Goal: Answer question/provide support: Share knowledge or assist other users

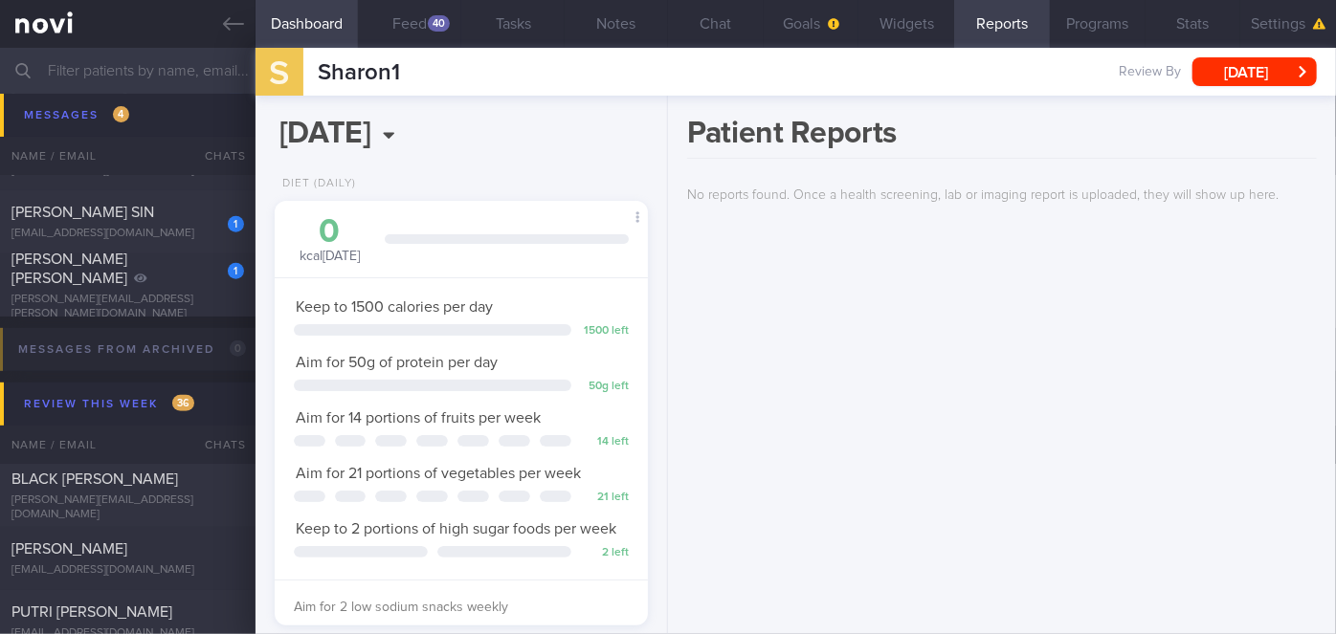
scroll to position [7654, 0]
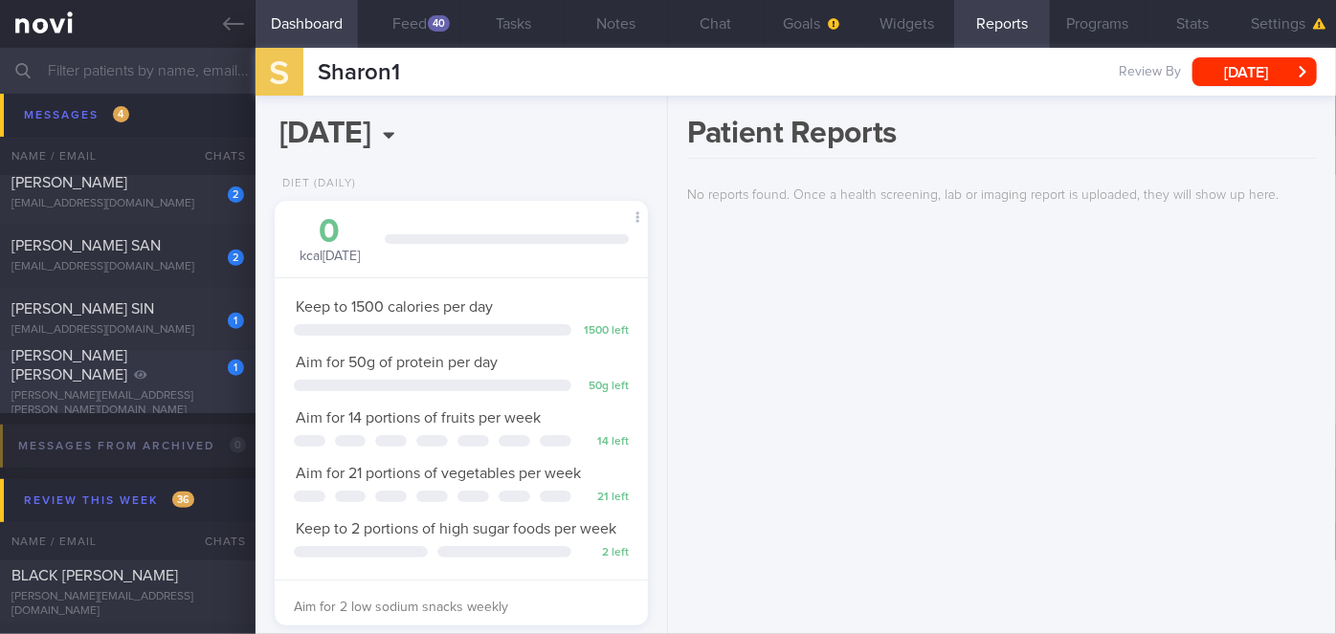
click at [178, 368] on div "[PERSON_NAME] [PERSON_NAME]" at bounding box center [125, 365] width 228 height 38
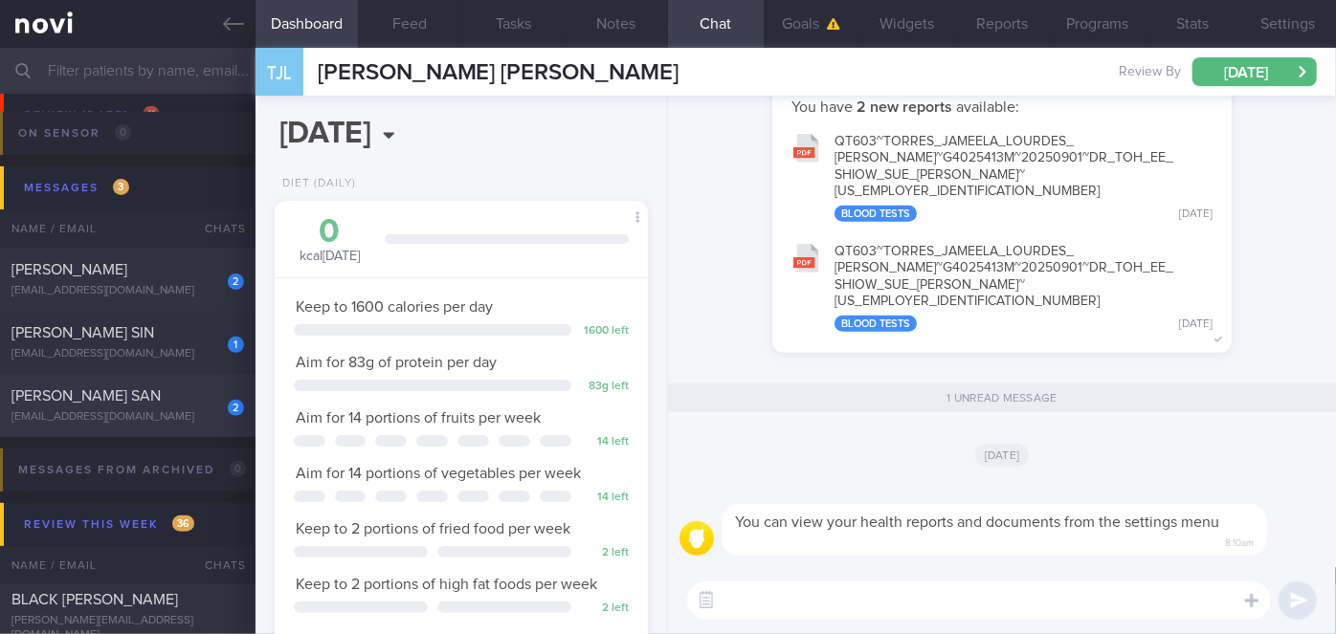
click at [210, 406] on div "2" at bounding box center [223, 402] width 42 height 30
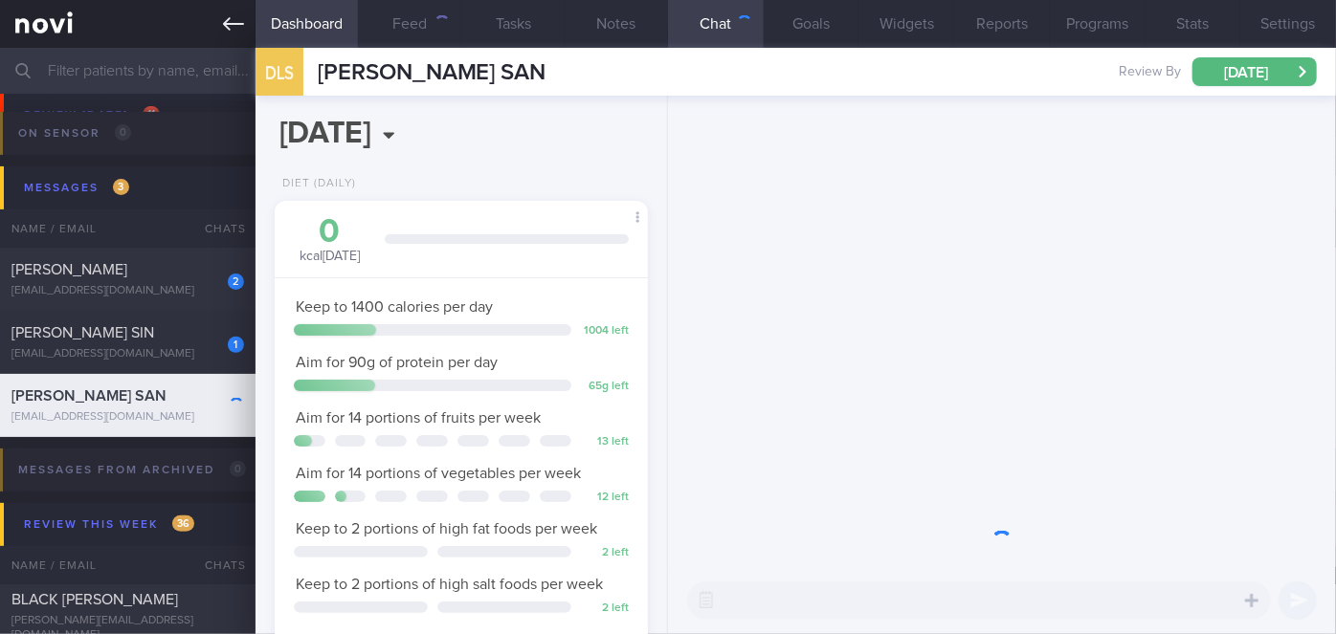
scroll to position [189, 326]
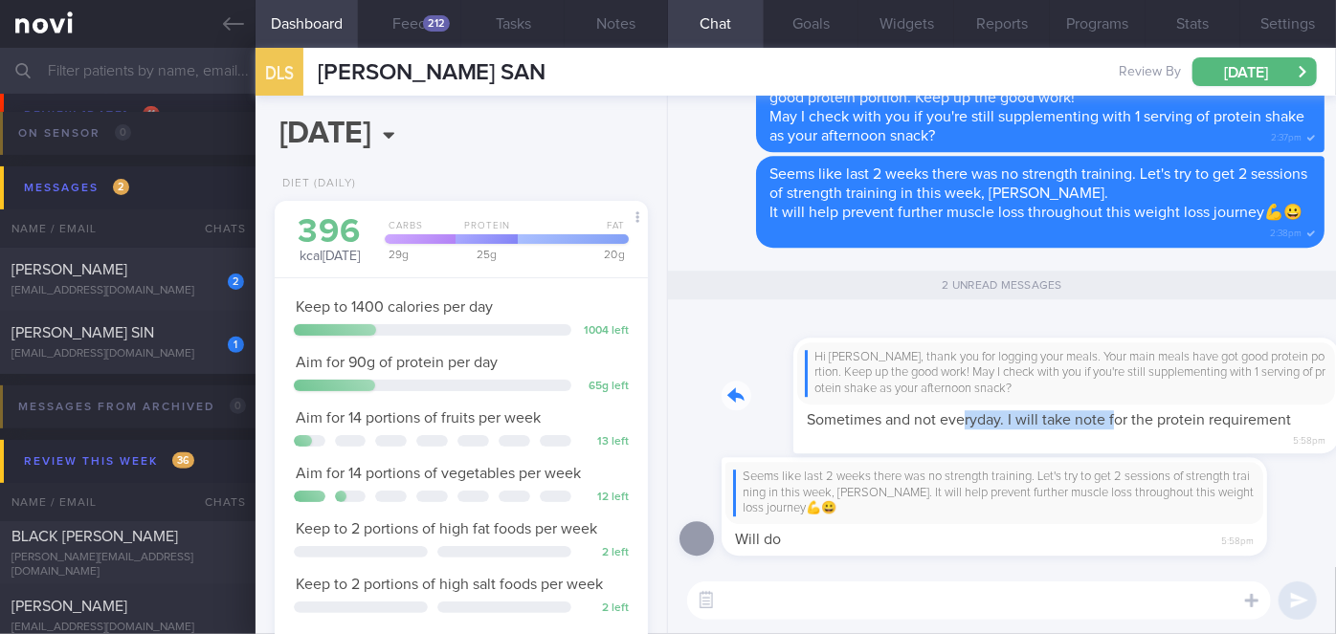
drag, startPoint x: 893, startPoint y: 442, endPoint x: 1050, endPoint y: 434, distance: 158.0
click at [1050, 434] on div "Hi [PERSON_NAME], thank you for logging your meals. Your main meals have got go…" at bounding box center [1022, 384] width 603 height 139
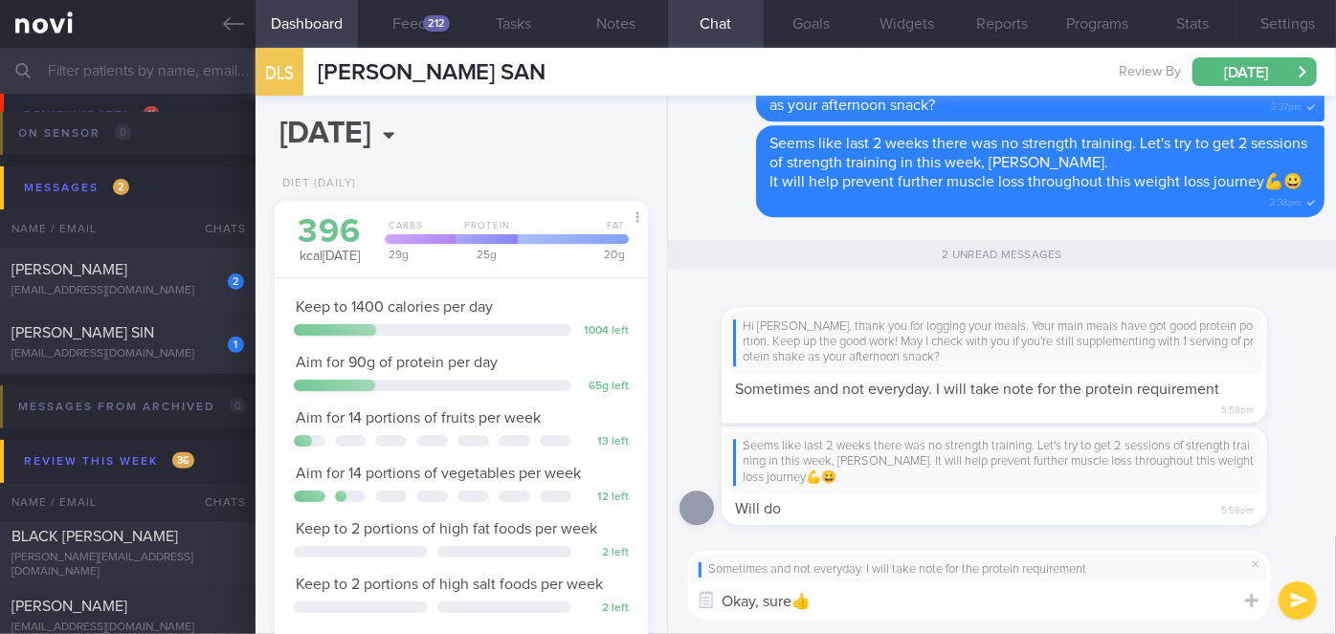
type textarea "Okay, sure👍"
click at [1293, 590] on button "submit" at bounding box center [1297, 601] width 38 height 38
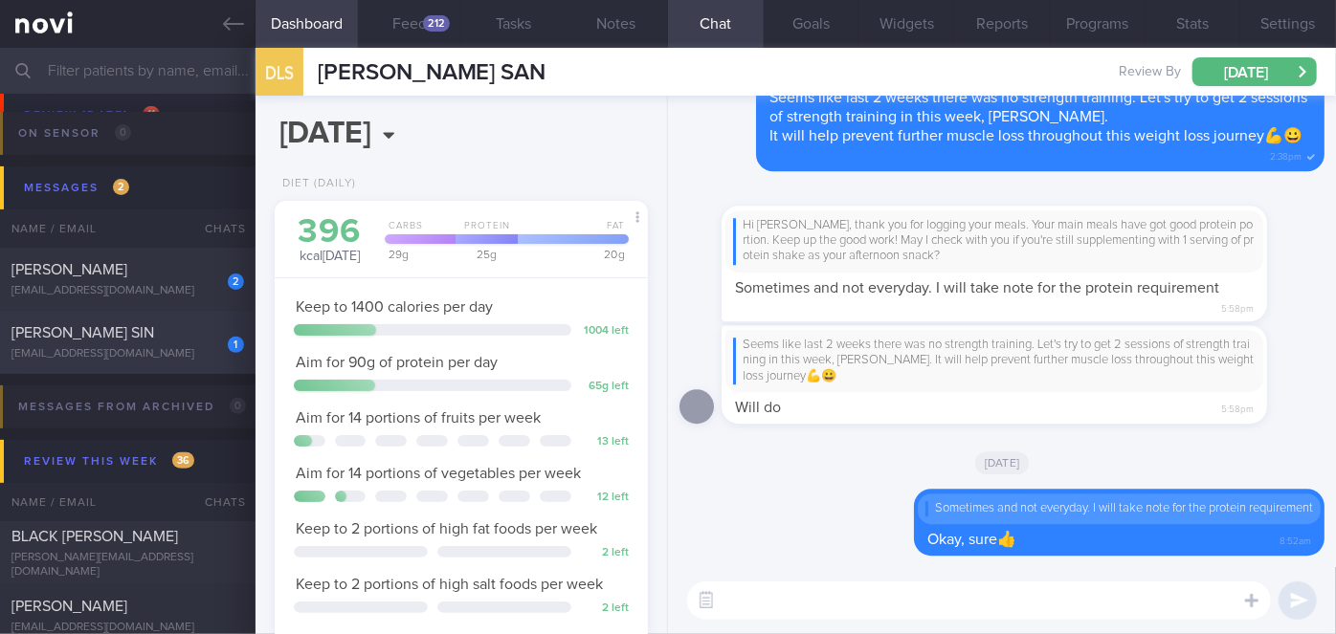
click at [190, 357] on div "[EMAIL_ADDRESS][DOMAIN_NAME]" at bounding box center [127, 354] width 232 height 14
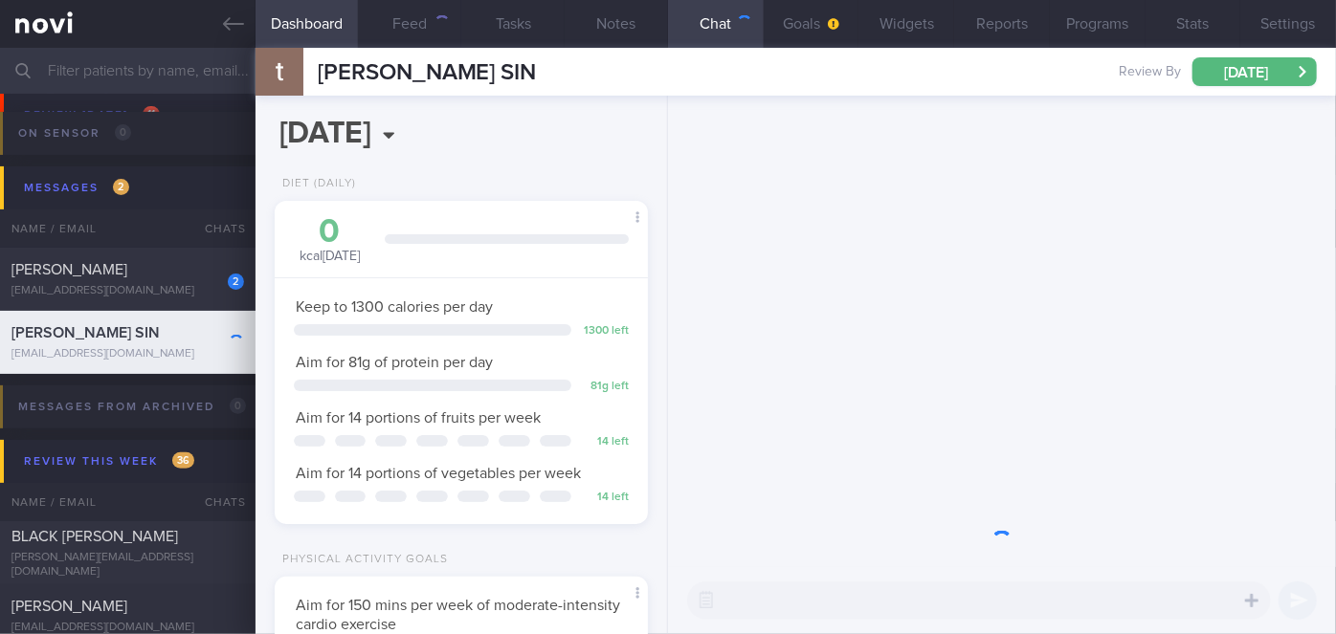
scroll to position [163, 326]
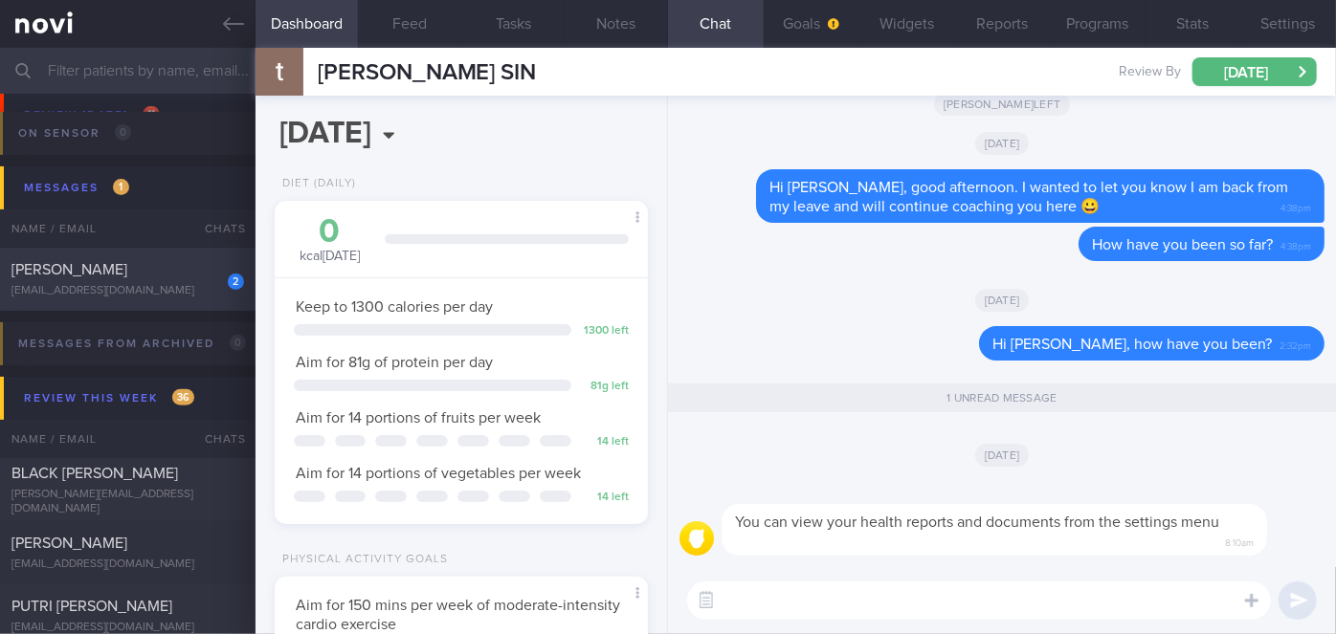
click at [203, 279] on div "[PERSON_NAME]" at bounding box center [125, 269] width 228 height 19
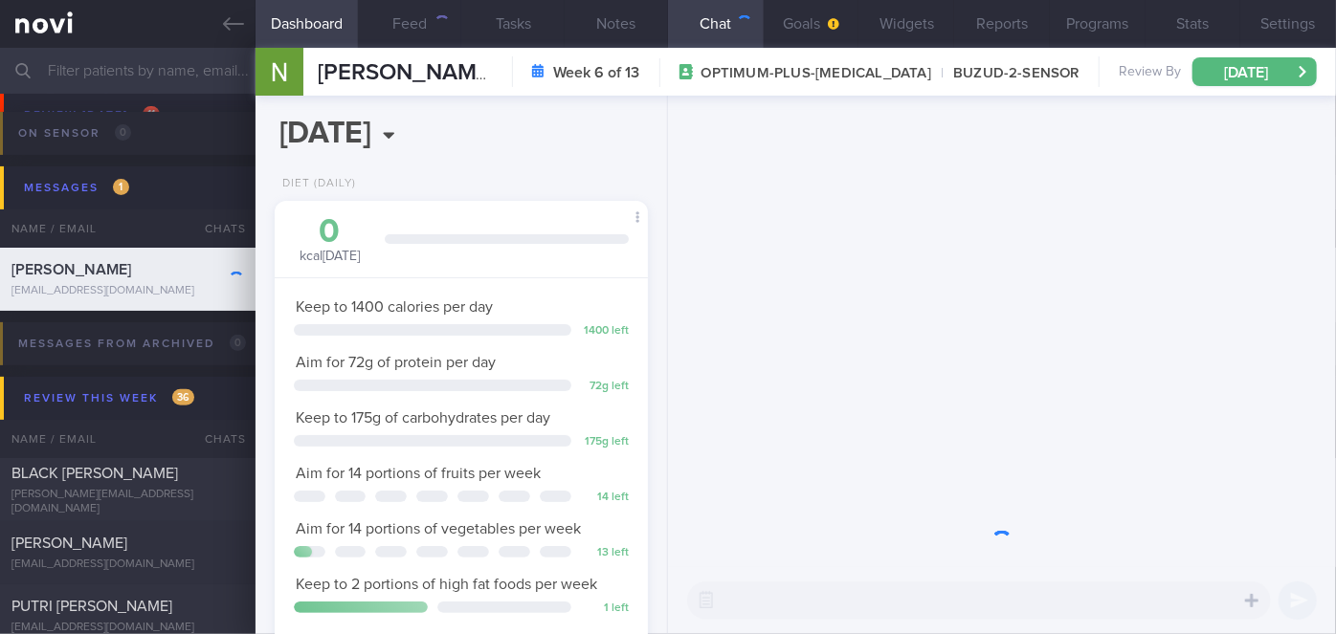
scroll to position [166, 334]
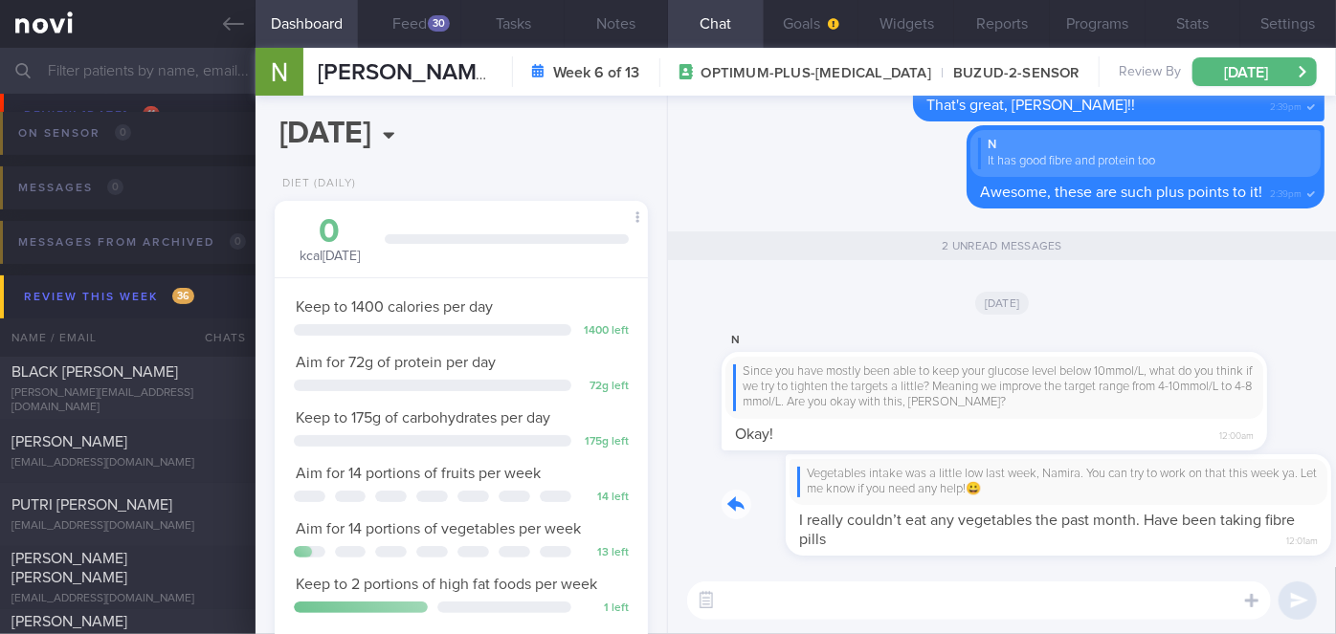
drag, startPoint x: 1164, startPoint y: 538, endPoint x: 1253, endPoint y: 537, distance: 89.0
click at [1253, 537] on div "Vegetables intake was a little low last week, Namira. You can try to work on th…" at bounding box center [1022, 505] width 603 height 102
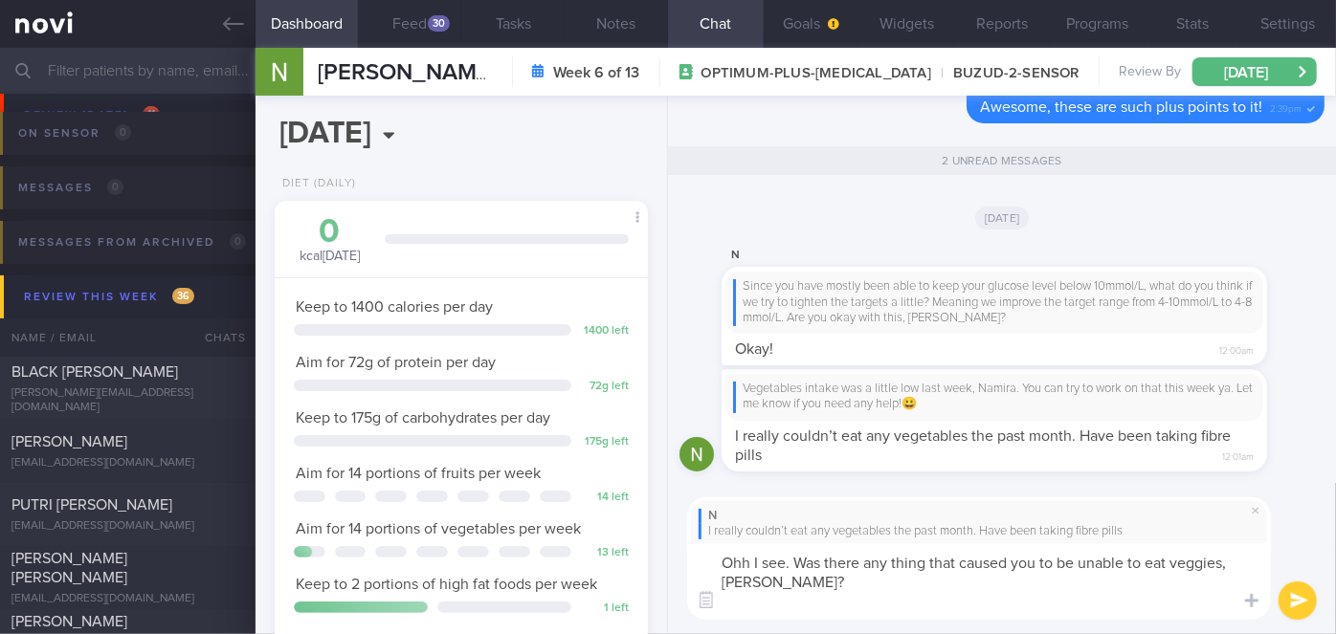
scroll to position [0, 0]
drag, startPoint x: 865, startPoint y: 580, endPoint x: 850, endPoint y: 608, distance: 31.7
click at [850, 608] on textarea "Ohh I see. Was there any thing that caused you to be unable to eat veggies, [PE…" at bounding box center [979, 581] width 584 height 77
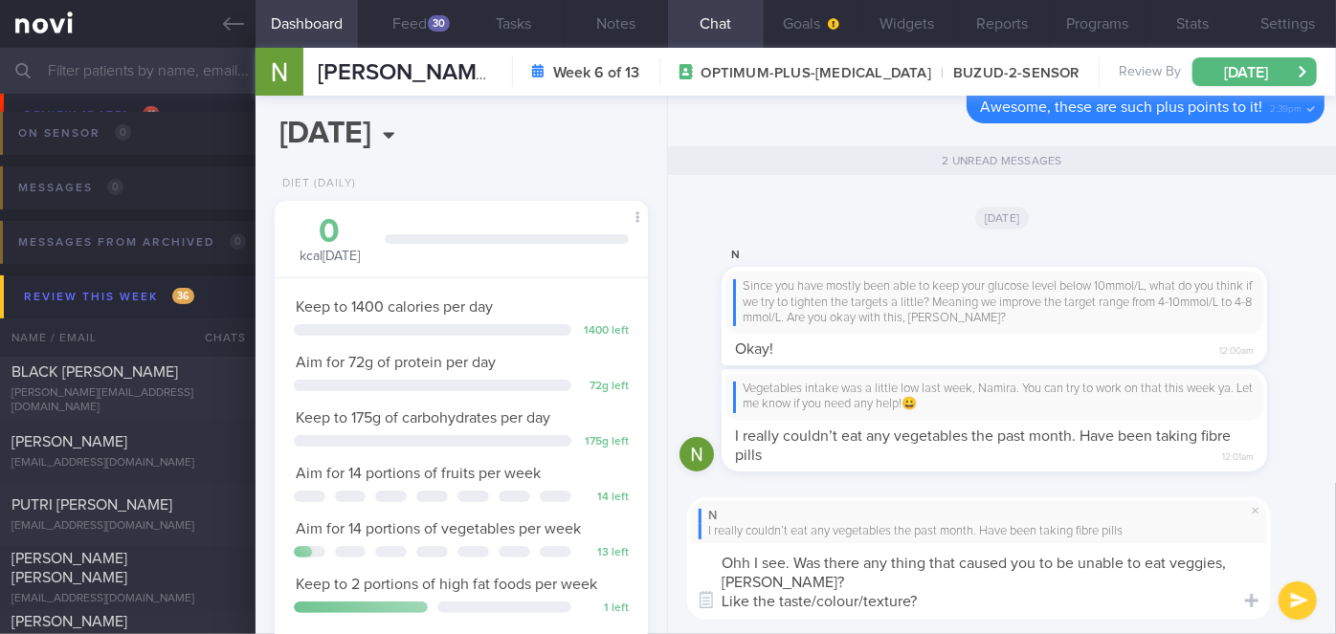
type textarea "Ohh I see. Was there any thing that caused you to be unable to eat veggies, [PE…"
click at [1298, 608] on button "submit" at bounding box center [1297, 601] width 38 height 38
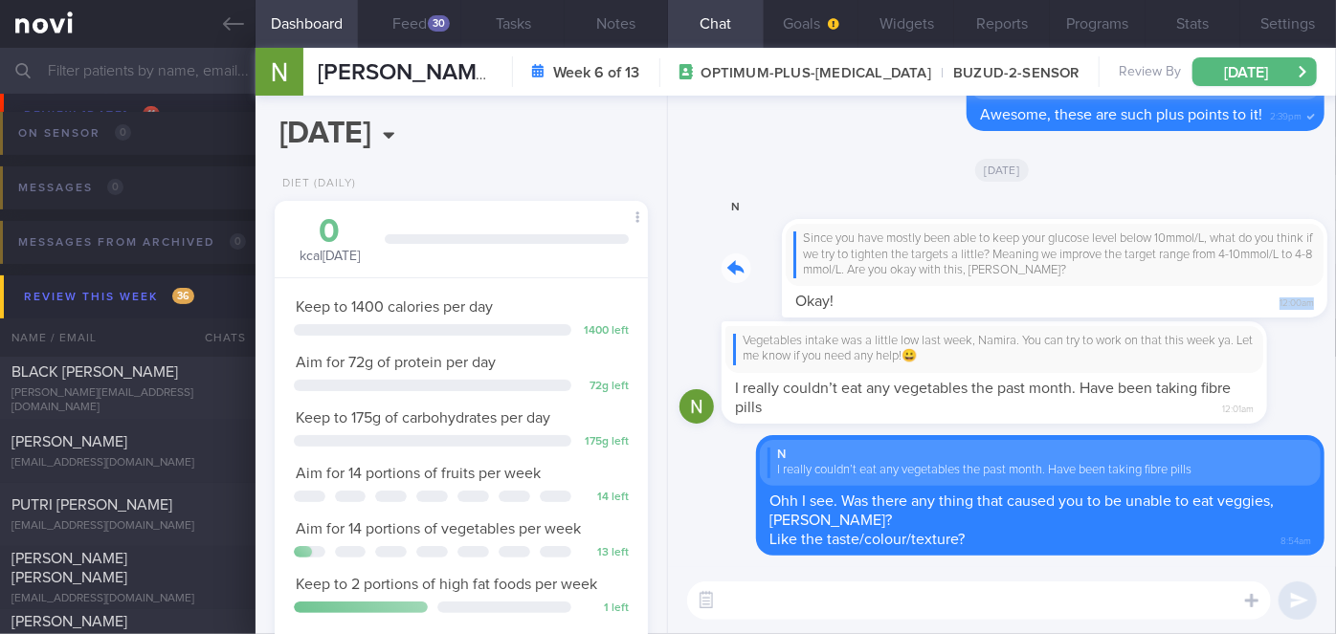
drag, startPoint x: 980, startPoint y: 298, endPoint x: 1237, endPoint y: 302, distance: 257.4
click at [1237, 302] on div "N Since you have mostly been able to keep your glucose level below 10mmol/L, wh…" at bounding box center [1022, 257] width 603 height 122
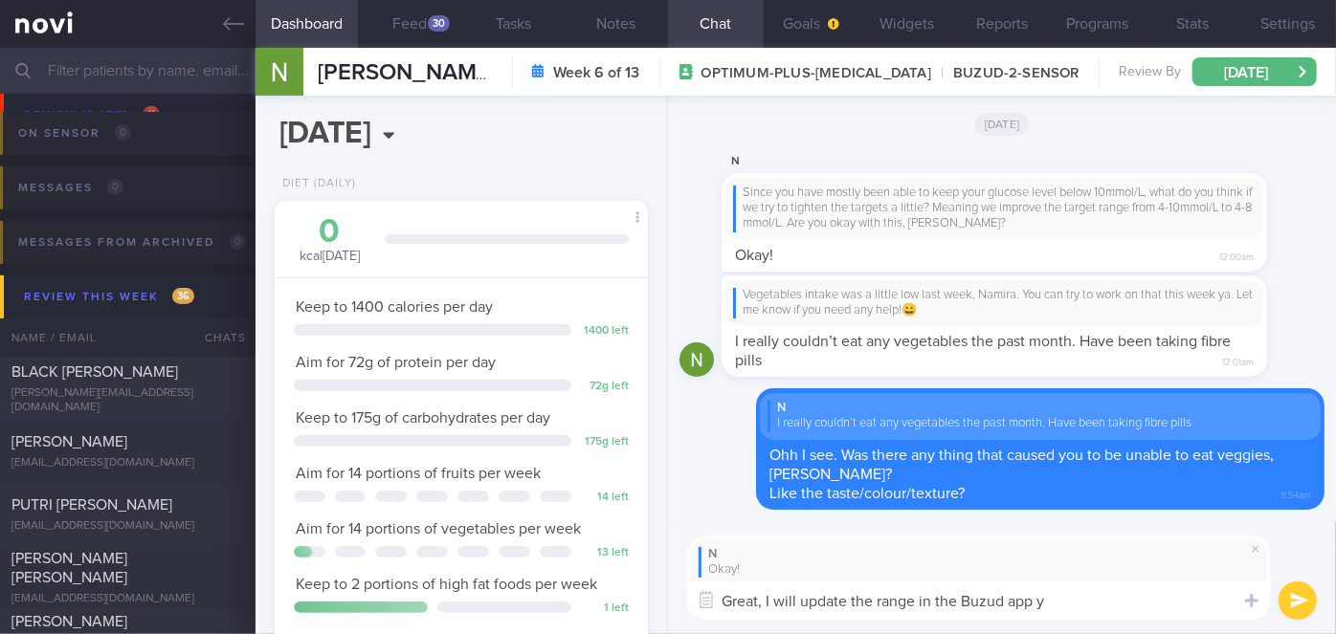
type textarea "Great, I will update the range in the Buzud app ya"
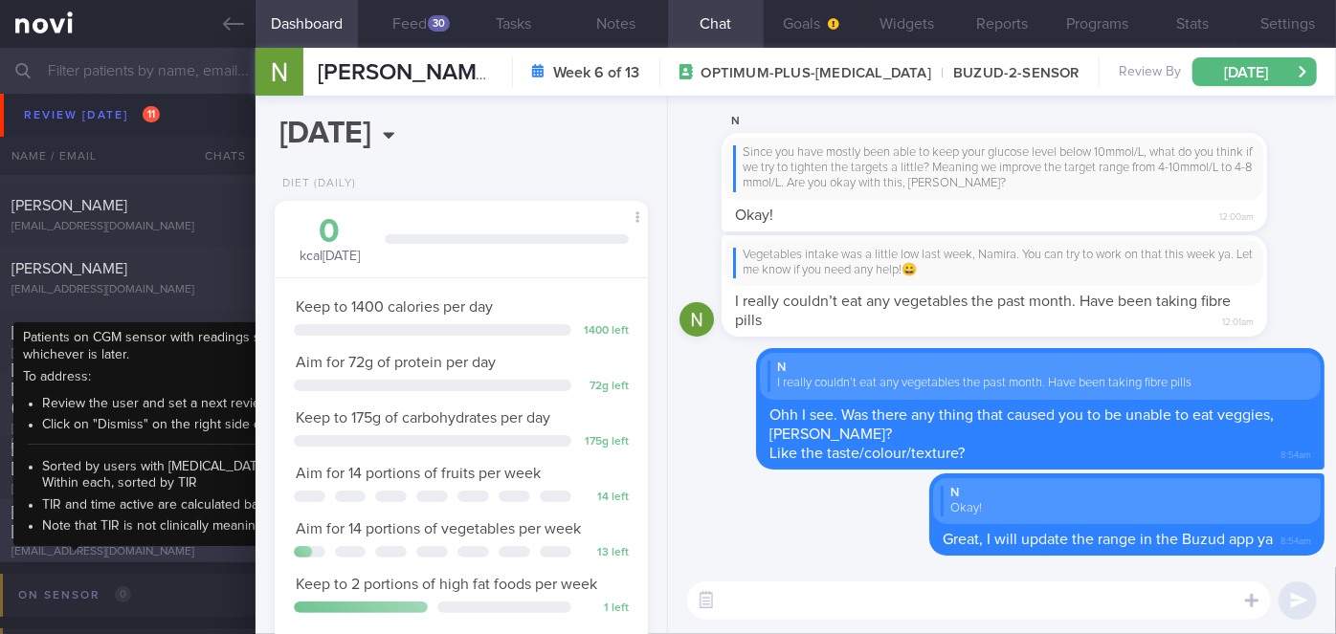
scroll to position [7131, 0]
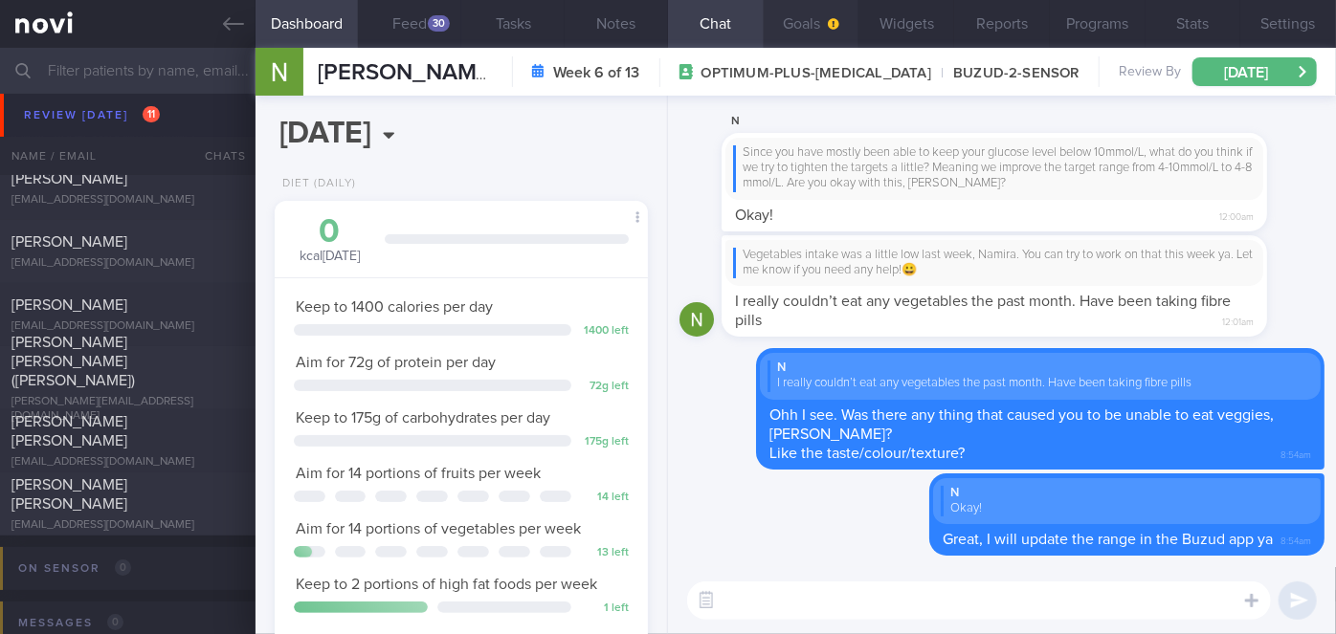
click at [786, 25] on button "Goals" at bounding box center [811, 24] width 96 height 48
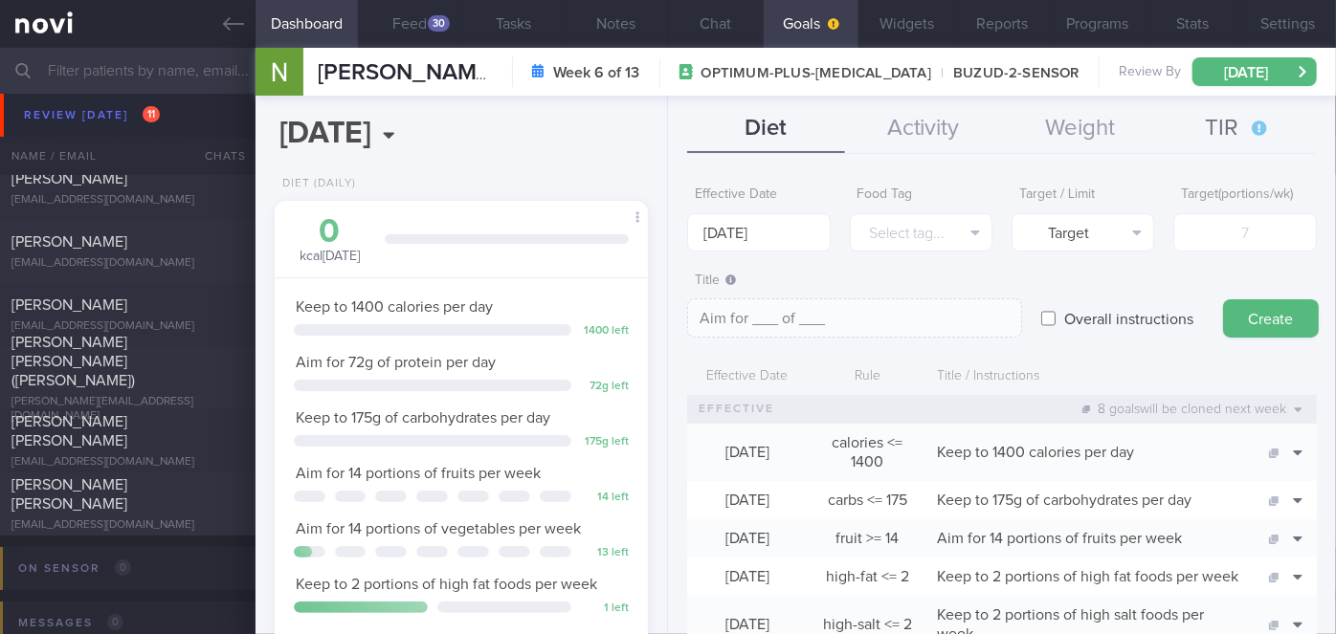
click at [1240, 136] on button "TIR" at bounding box center [1237, 129] width 157 height 48
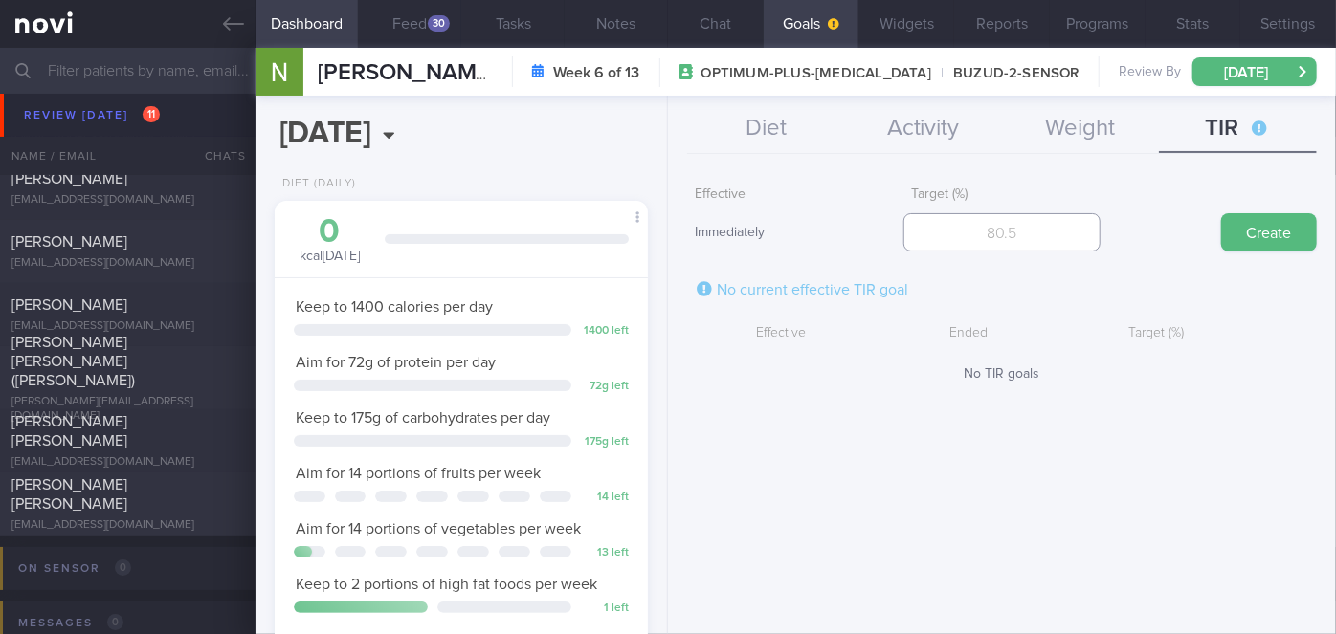
click at [1013, 235] on input "number" at bounding box center [1001, 232] width 197 height 38
type input "70"
click at [1272, 241] on button "Create" at bounding box center [1269, 232] width 96 height 38
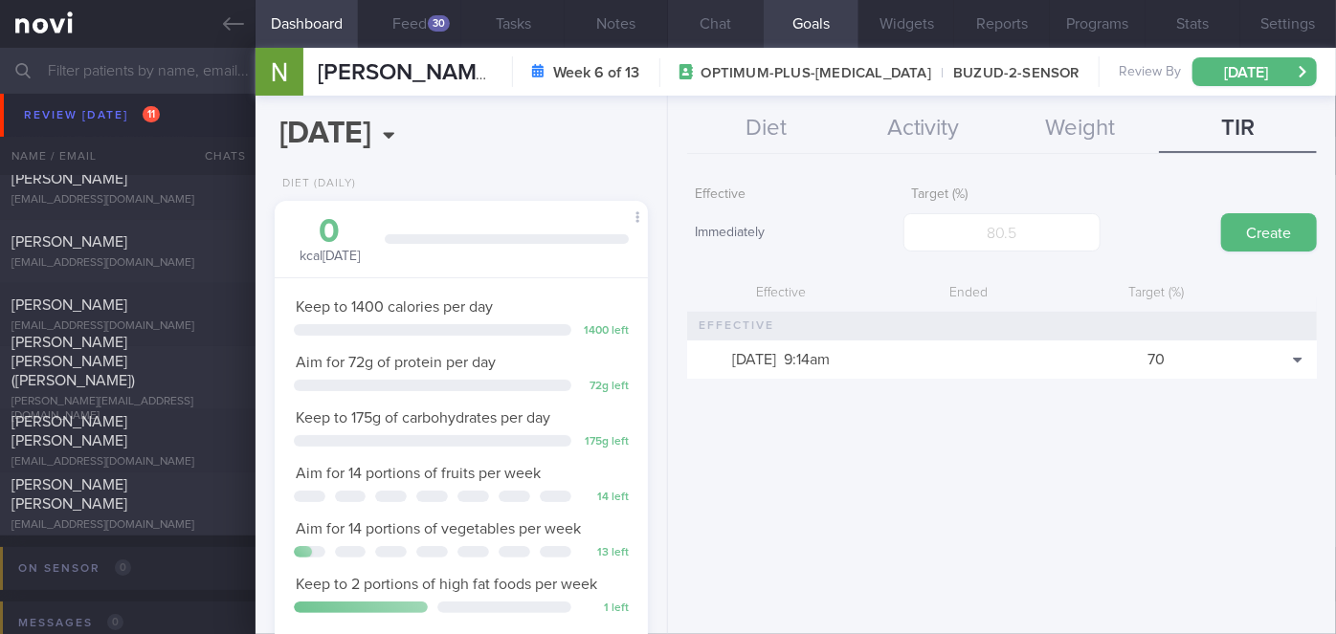
click at [722, 31] on button "Chat" at bounding box center [716, 24] width 96 height 48
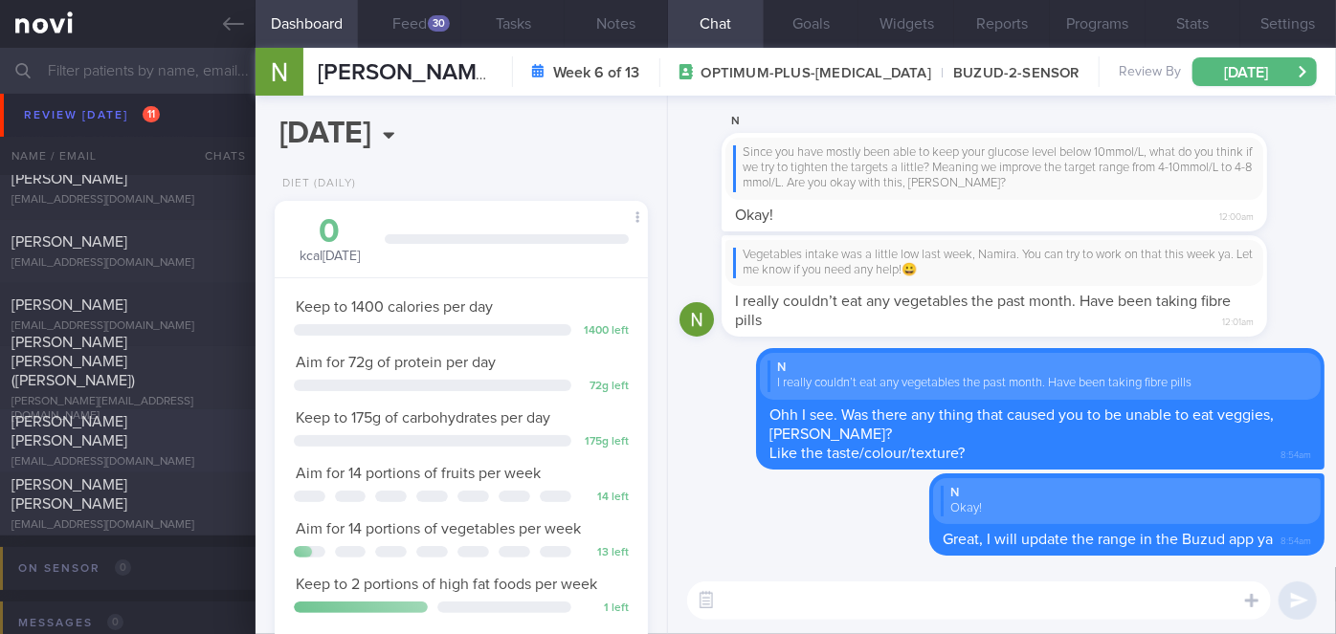
click at [56, 416] on span "[PERSON_NAME] [PERSON_NAME]" at bounding box center [69, 431] width 116 height 34
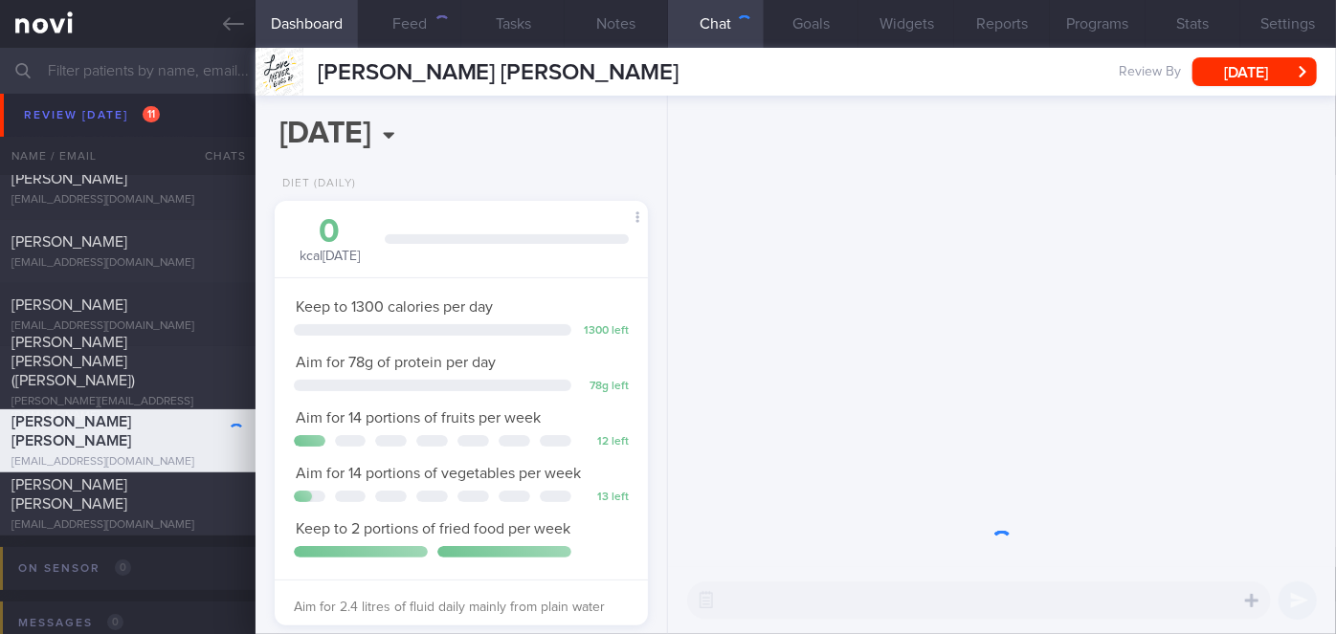
scroll to position [189, 326]
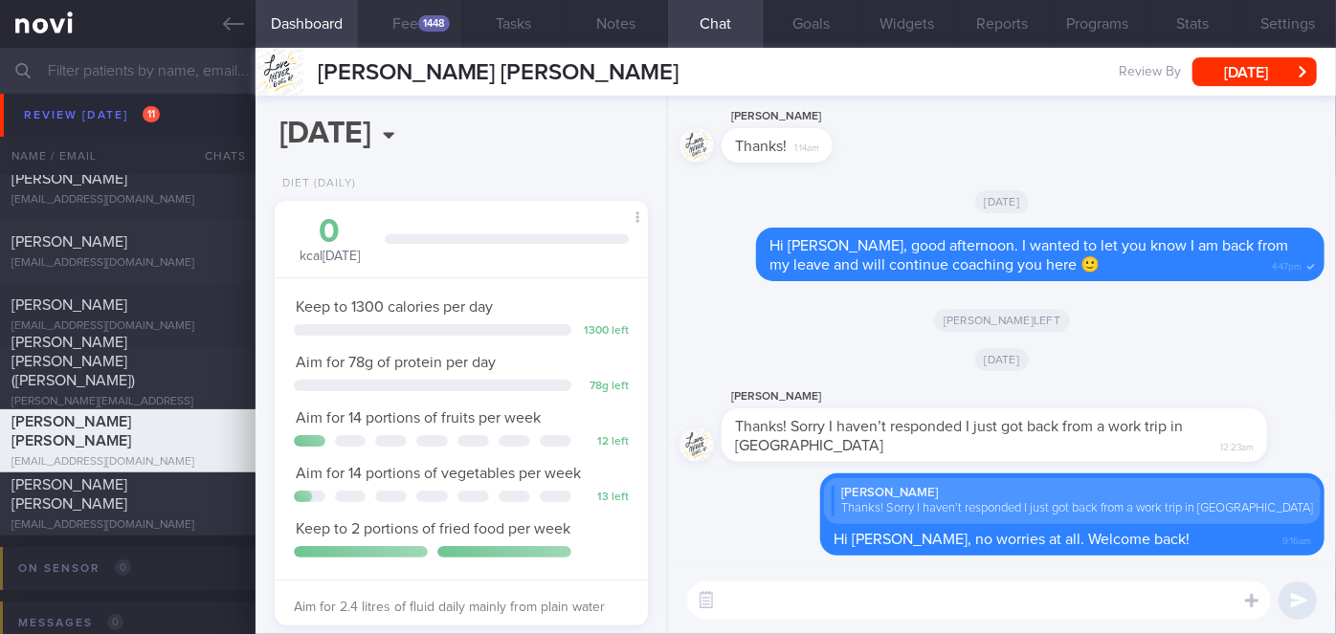
click at [413, 39] on button "Feed 1448" at bounding box center [409, 24] width 103 height 48
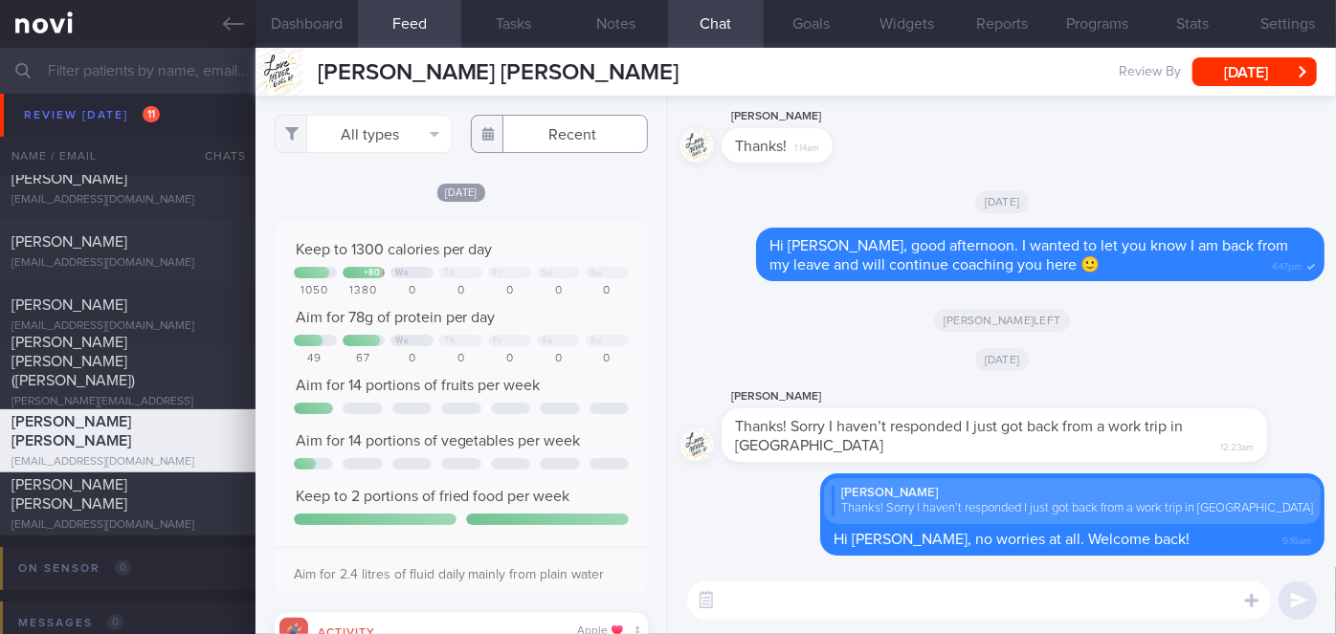
click at [520, 141] on input "text" at bounding box center [559, 134] width 177 height 38
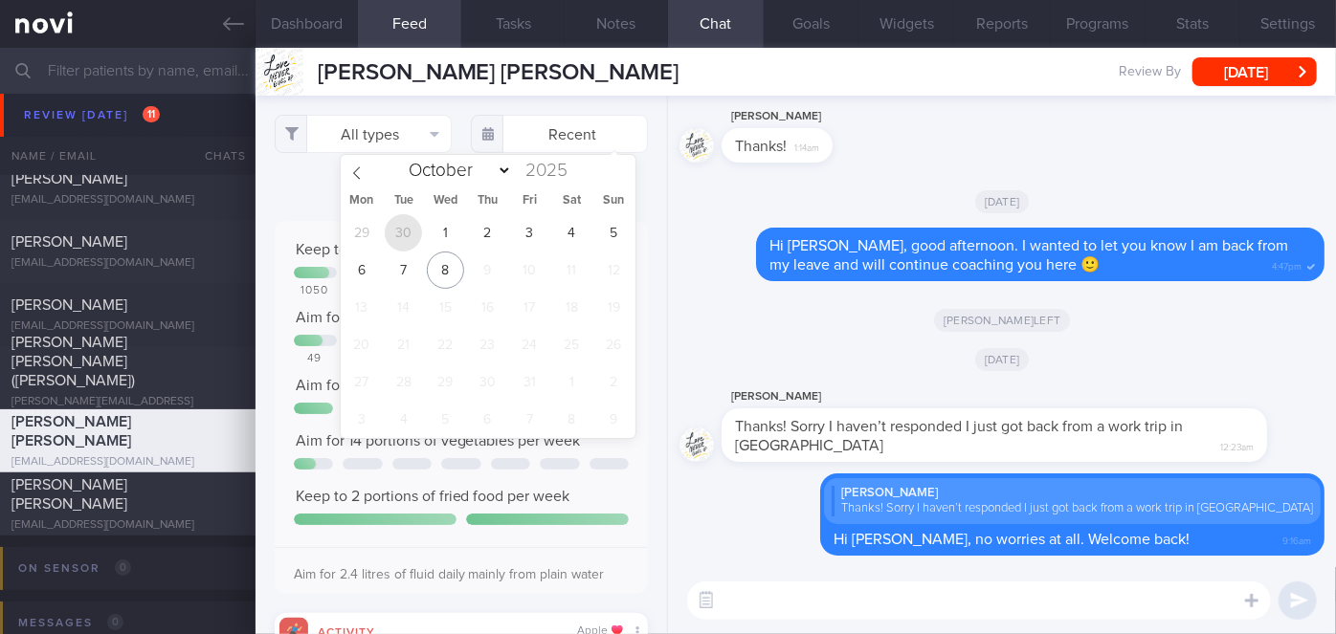
click at [400, 226] on span "30" at bounding box center [403, 232] width 37 height 37
type input "[DATE]"
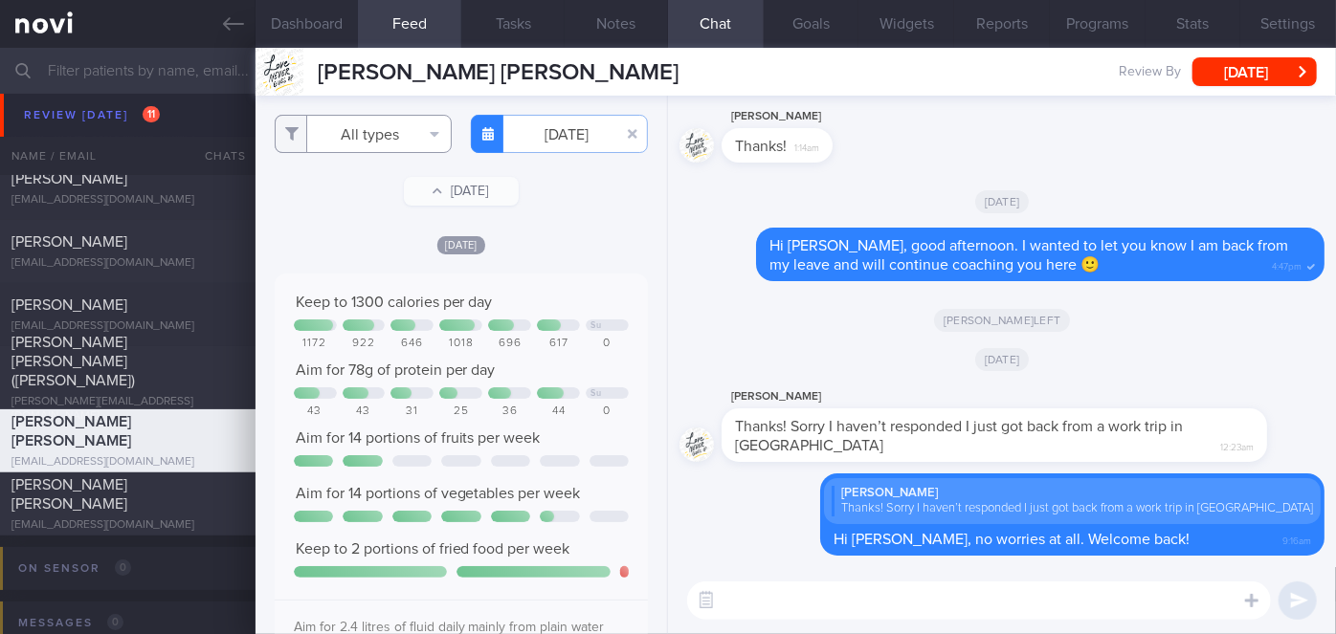
click at [375, 133] on button "All types" at bounding box center [363, 134] width 177 height 38
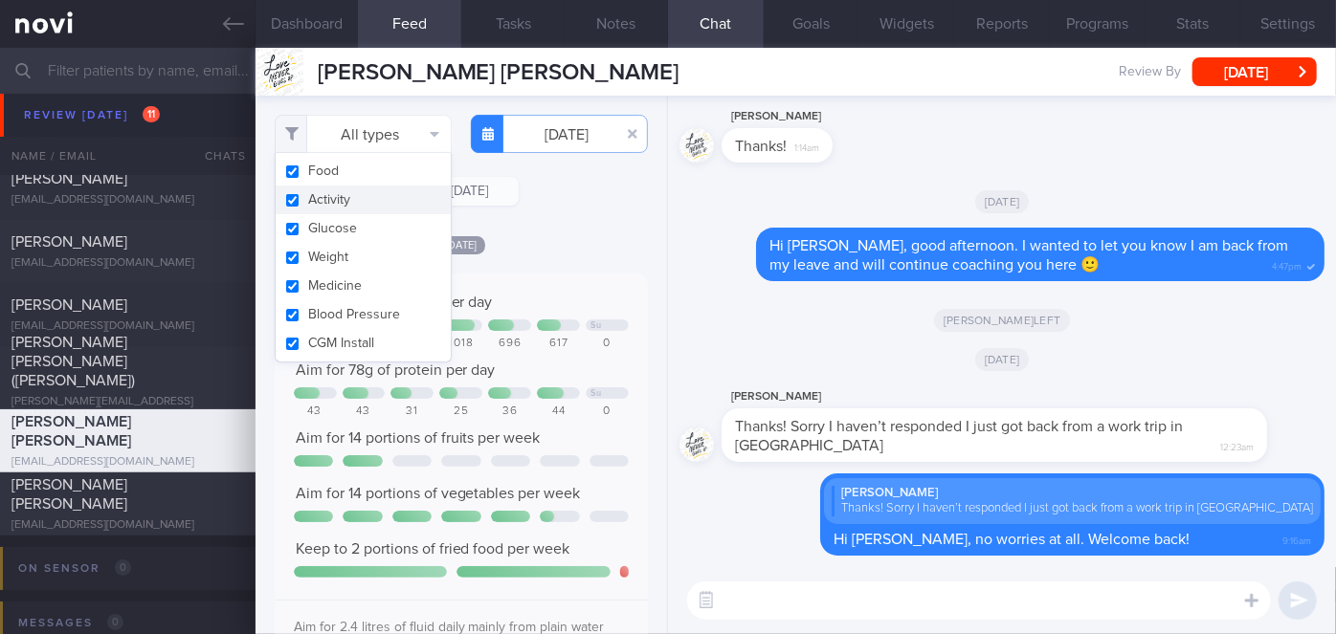
click at [333, 197] on button "Activity" at bounding box center [363, 200] width 175 height 29
checkbox input "false"
click at [525, 219] on div "Filtering type... Food Activity Glucose Weight Medicine Blood Pressure CGM Inst…" at bounding box center [460, 365] width 411 height 539
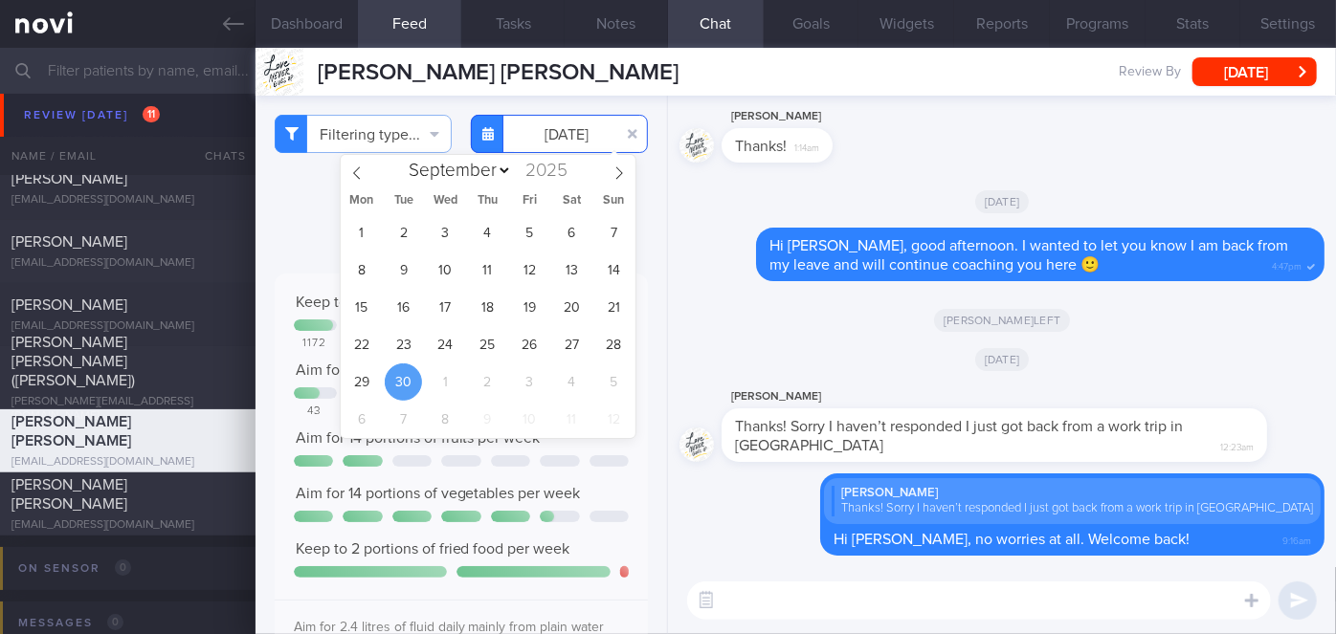
click at [535, 123] on input "[DATE]" at bounding box center [559, 134] width 177 height 38
click at [427, 383] on span "1" at bounding box center [445, 382] width 37 height 37
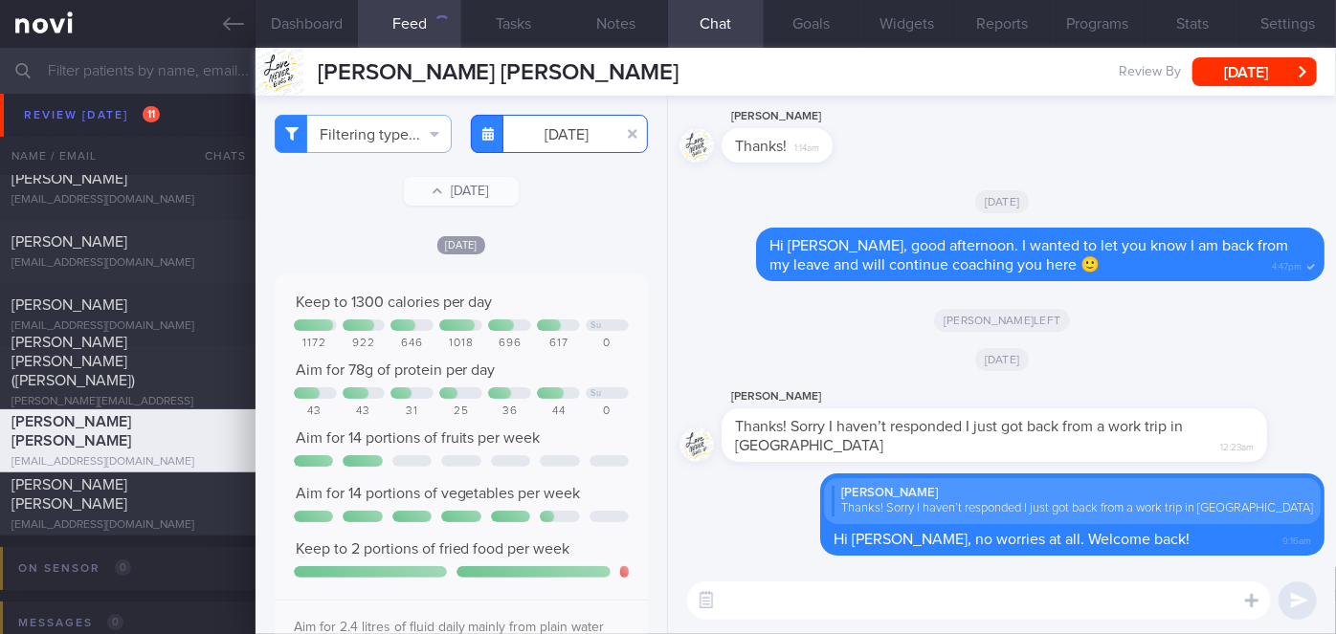
scroll to position [434, 0]
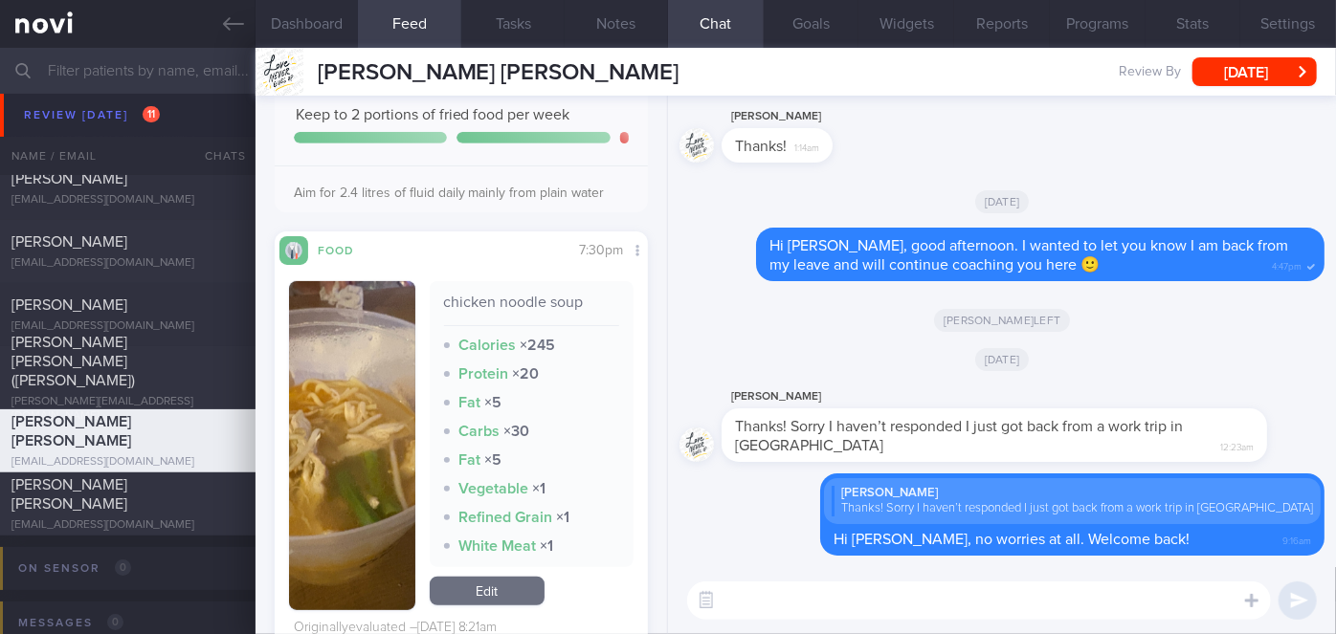
click at [318, 393] on button "button" at bounding box center [352, 445] width 126 height 329
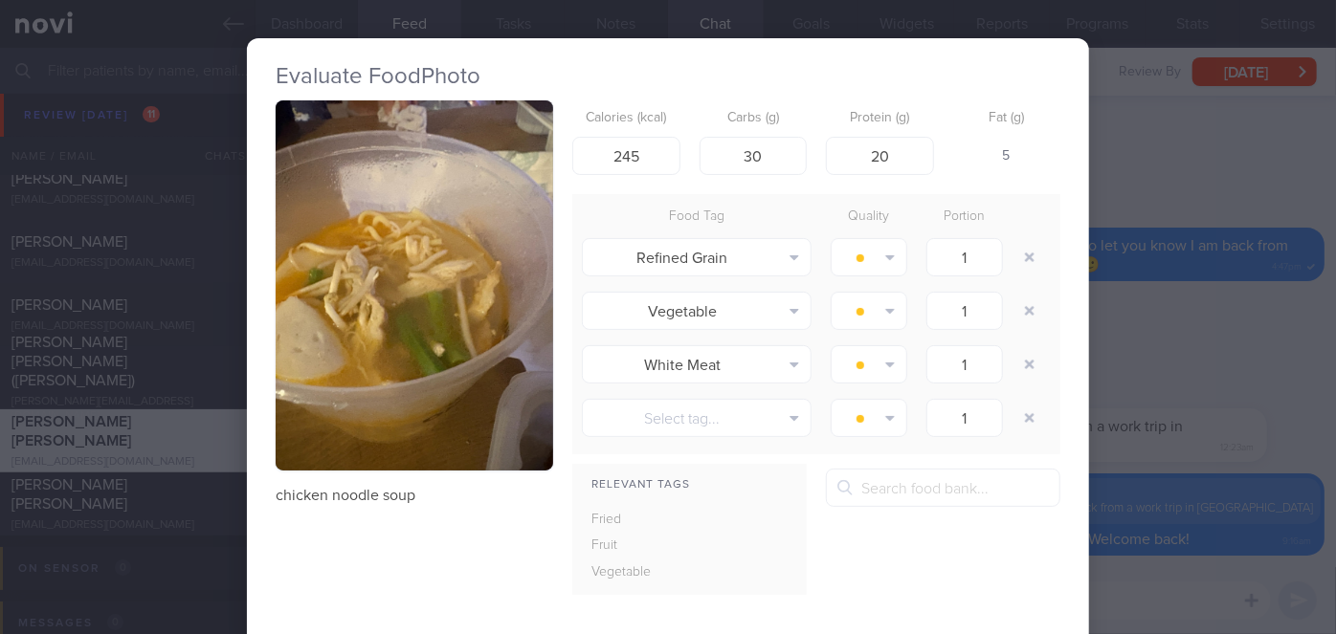
click at [1132, 453] on div "Evaluate Food Photo chicken noodle soup Calories (kcal) 245 Carbs (g) 30 Protei…" at bounding box center [668, 317] width 1336 height 634
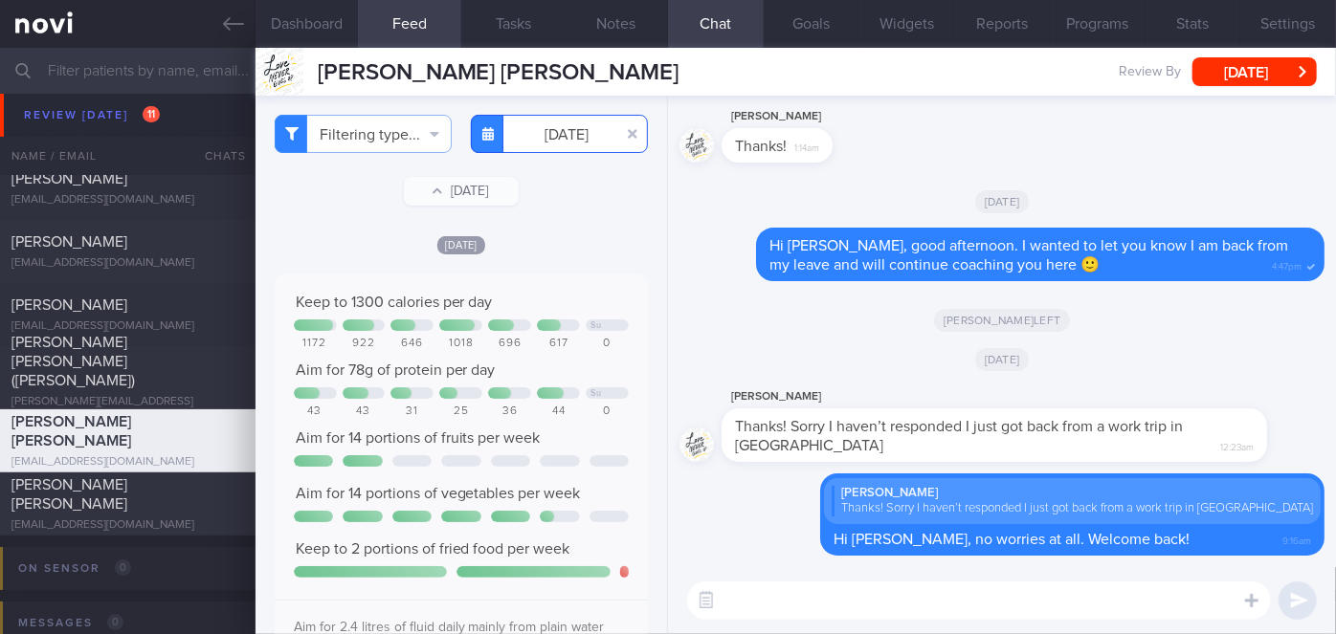
click at [556, 136] on input "[DATE]" at bounding box center [559, 134] width 177 height 38
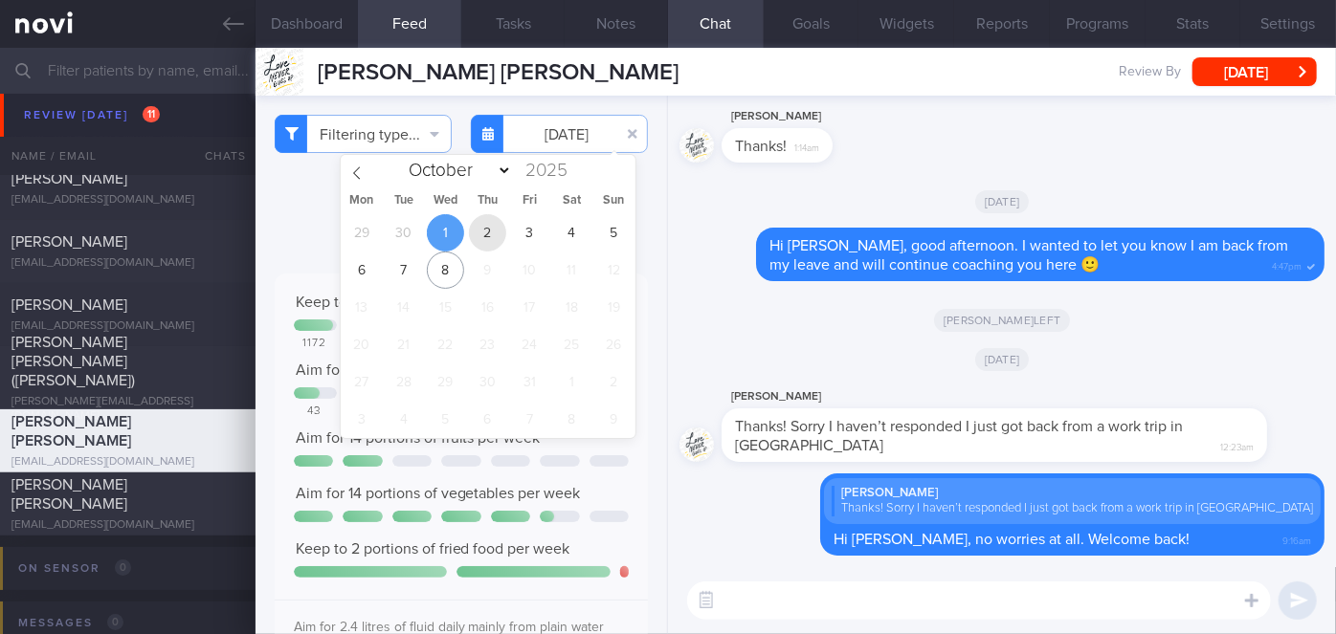
click at [475, 232] on span "2" at bounding box center [487, 232] width 37 height 37
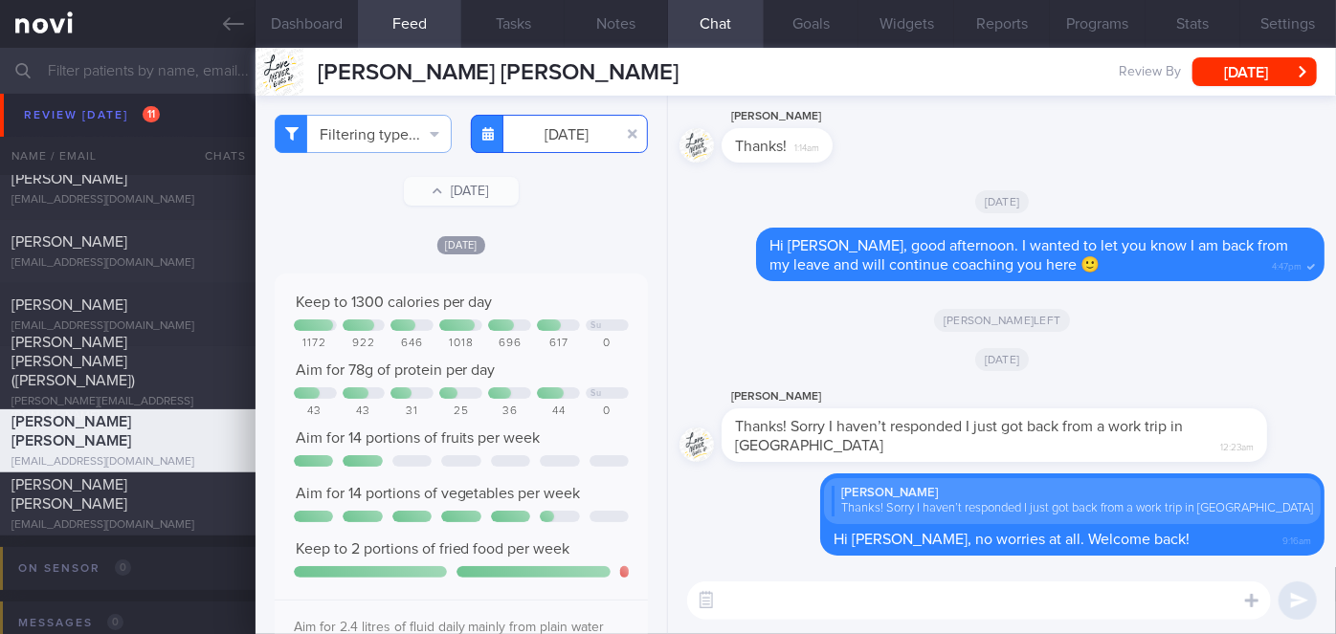
click at [525, 147] on input "[DATE]" at bounding box center [559, 134] width 177 height 38
click at [551, 141] on input "[DATE]" at bounding box center [559, 134] width 177 height 38
click at [579, 130] on input "[DATE]" at bounding box center [559, 134] width 177 height 38
click at [564, 130] on input "[DATE]" at bounding box center [559, 134] width 177 height 38
click at [535, 121] on input "[DATE]" at bounding box center [559, 134] width 177 height 38
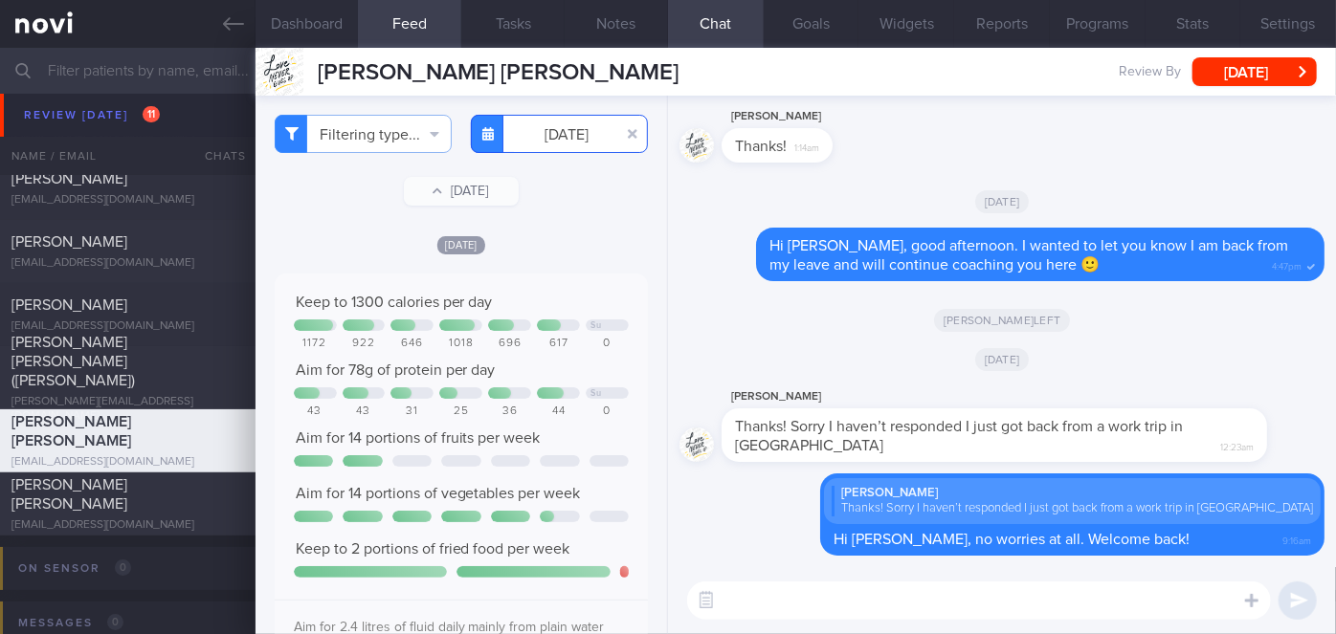
click at [564, 135] on input "[DATE]" at bounding box center [559, 134] width 177 height 38
click at [530, 137] on input "[DATE]" at bounding box center [559, 134] width 177 height 38
click at [551, 134] on input "[DATE]" at bounding box center [559, 134] width 177 height 38
click at [564, 135] on input "[DATE]" at bounding box center [559, 134] width 177 height 38
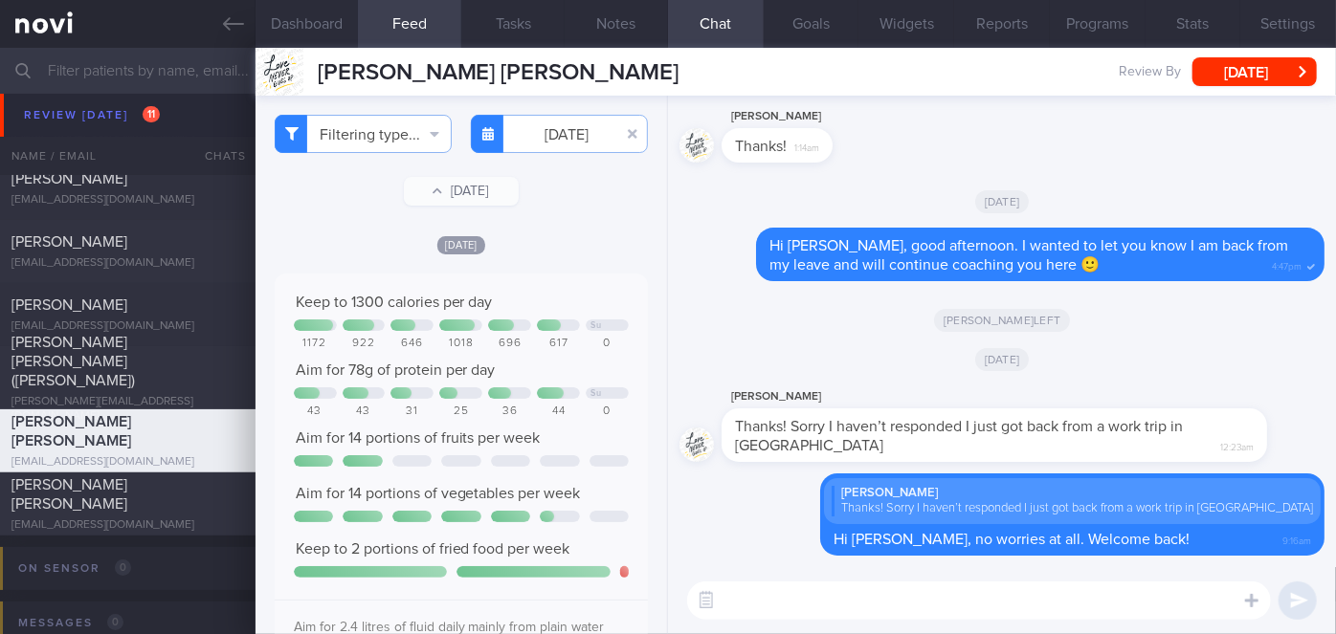
click at [484, 130] on icon at bounding box center [487, 133] width 11 height 13
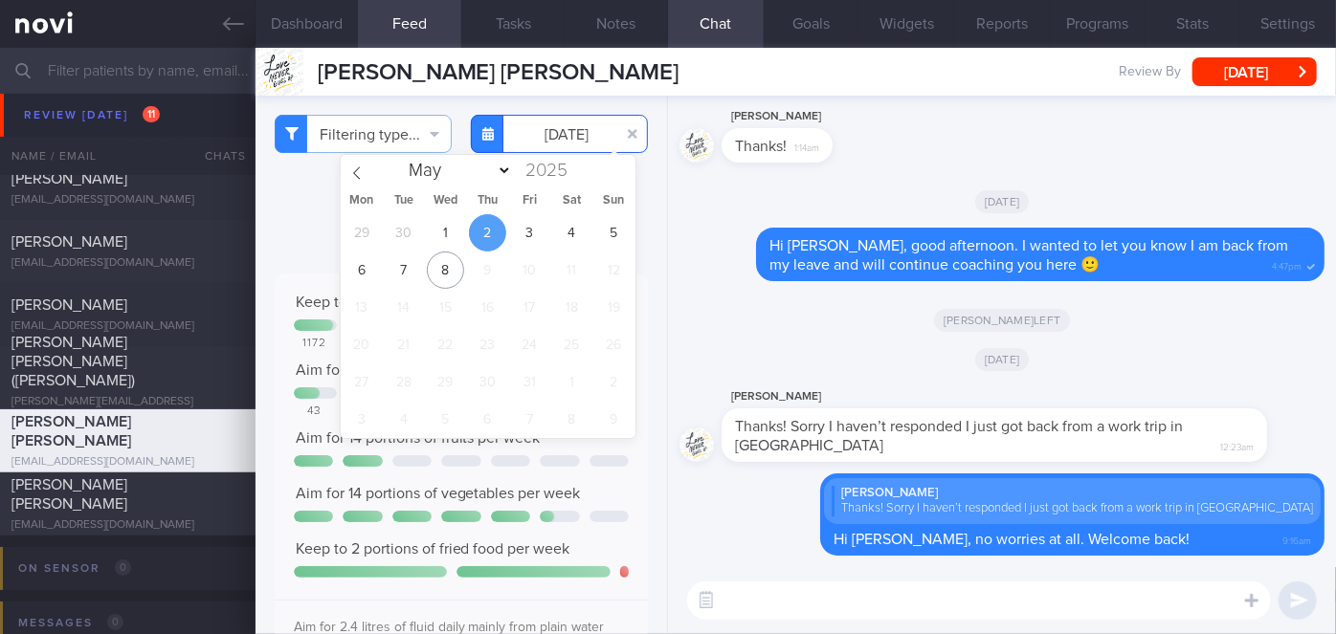
click at [523, 130] on input "[DATE]" at bounding box center [559, 134] width 177 height 38
click at [522, 228] on span "3" at bounding box center [529, 232] width 37 height 37
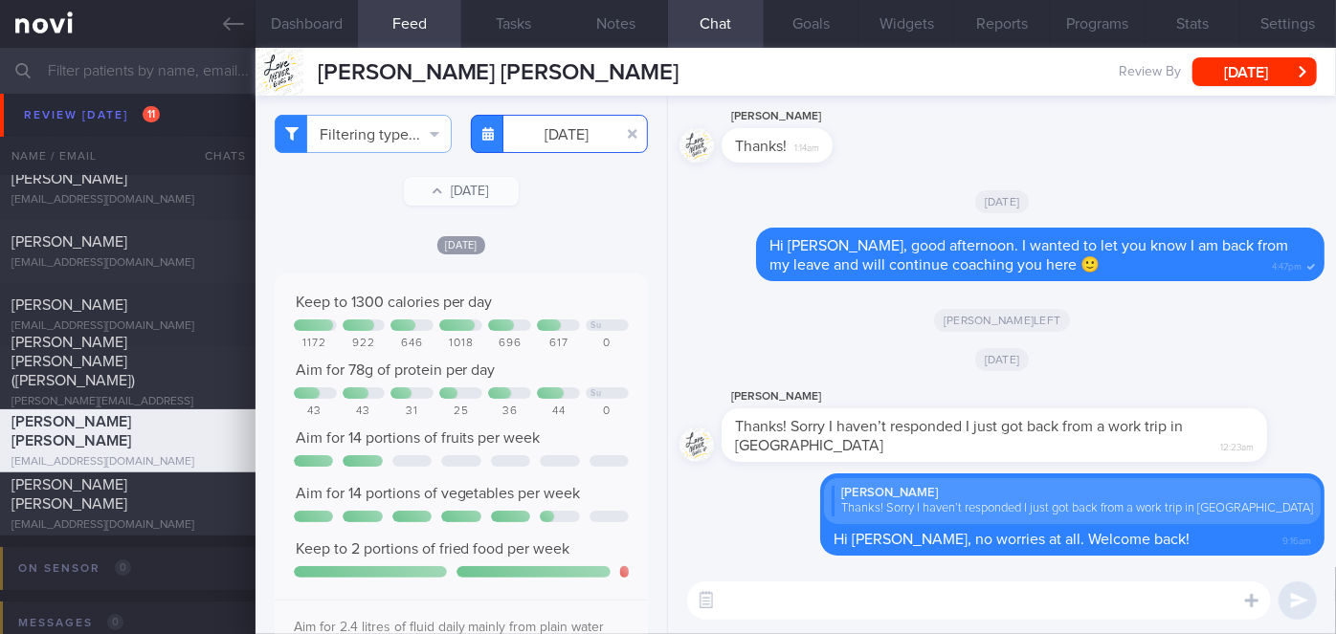
click at [566, 139] on input "[DATE]" at bounding box center [559, 134] width 177 height 38
click at [531, 133] on input "[DATE]" at bounding box center [559, 134] width 177 height 38
click at [553, 132] on input "[DATE]" at bounding box center [559, 134] width 177 height 38
click at [482, 136] on icon at bounding box center [487, 133] width 11 height 13
click at [484, 129] on icon at bounding box center [487, 133] width 11 height 13
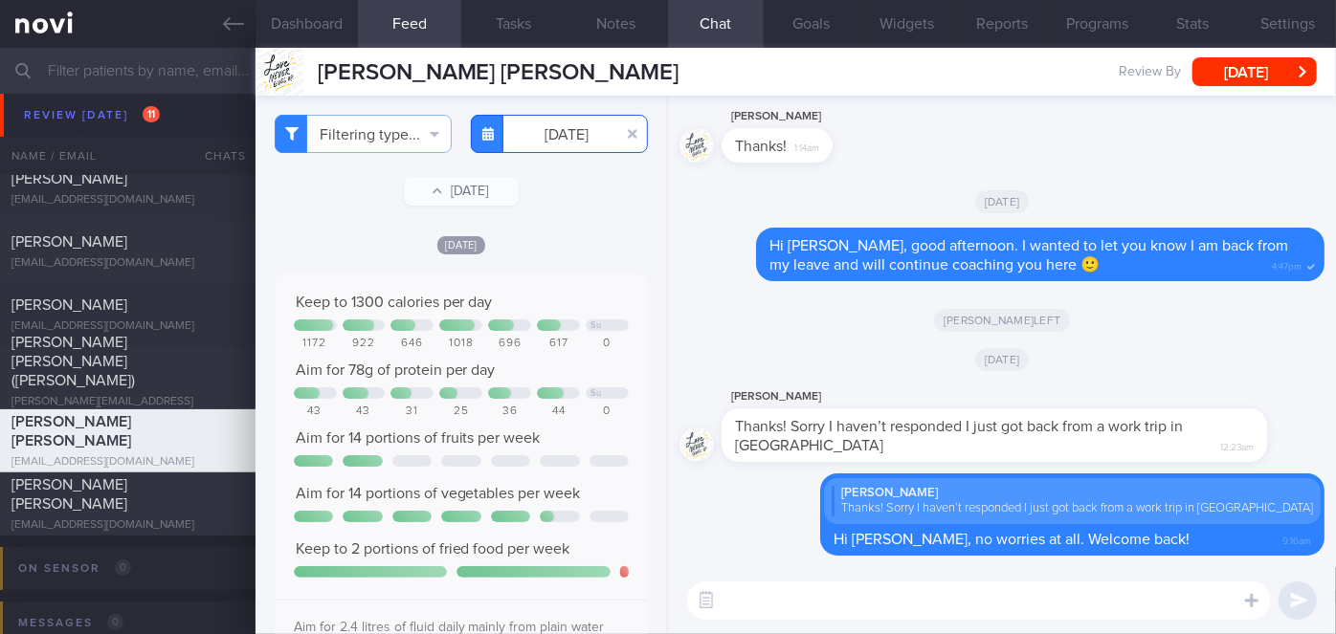
click at [548, 134] on input "[DATE]" at bounding box center [559, 134] width 177 height 38
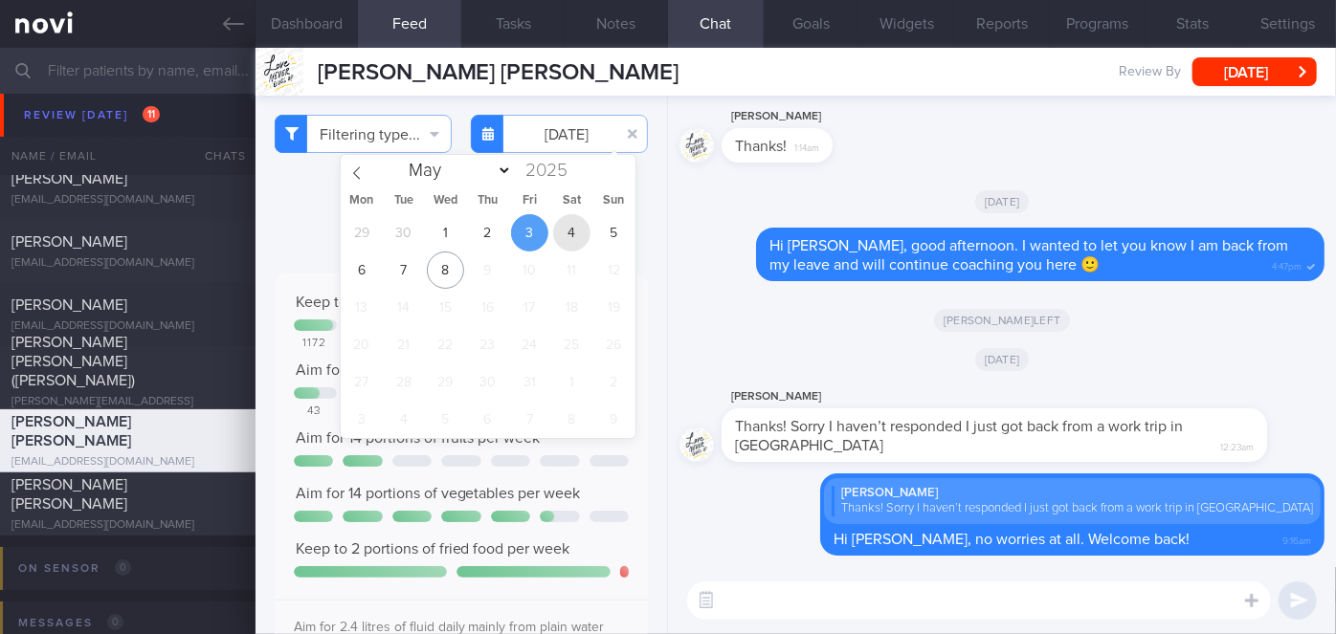
click at [566, 231] on span "4" at bounding box center [571, 232] width 37 height 37
type input "[DATE]"
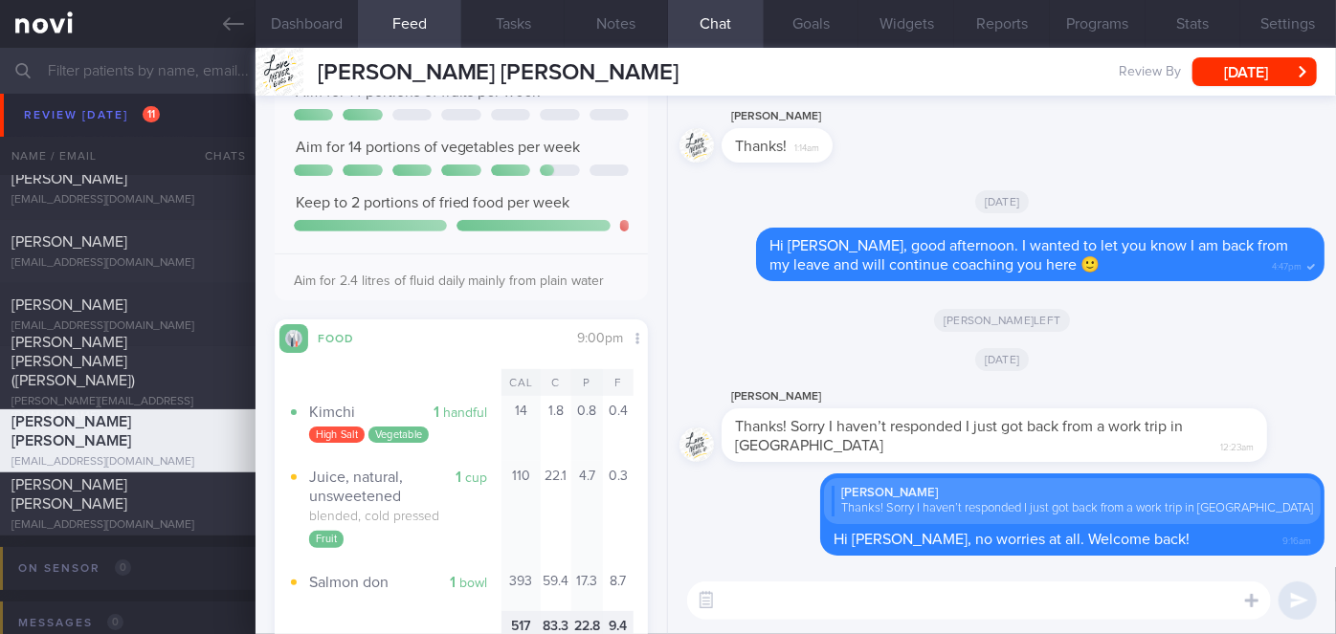
scroll to position [347, 0]
click at [781, 611] on textarea at bounding box center [979, 601] width 584 height 38
type textarea "h"
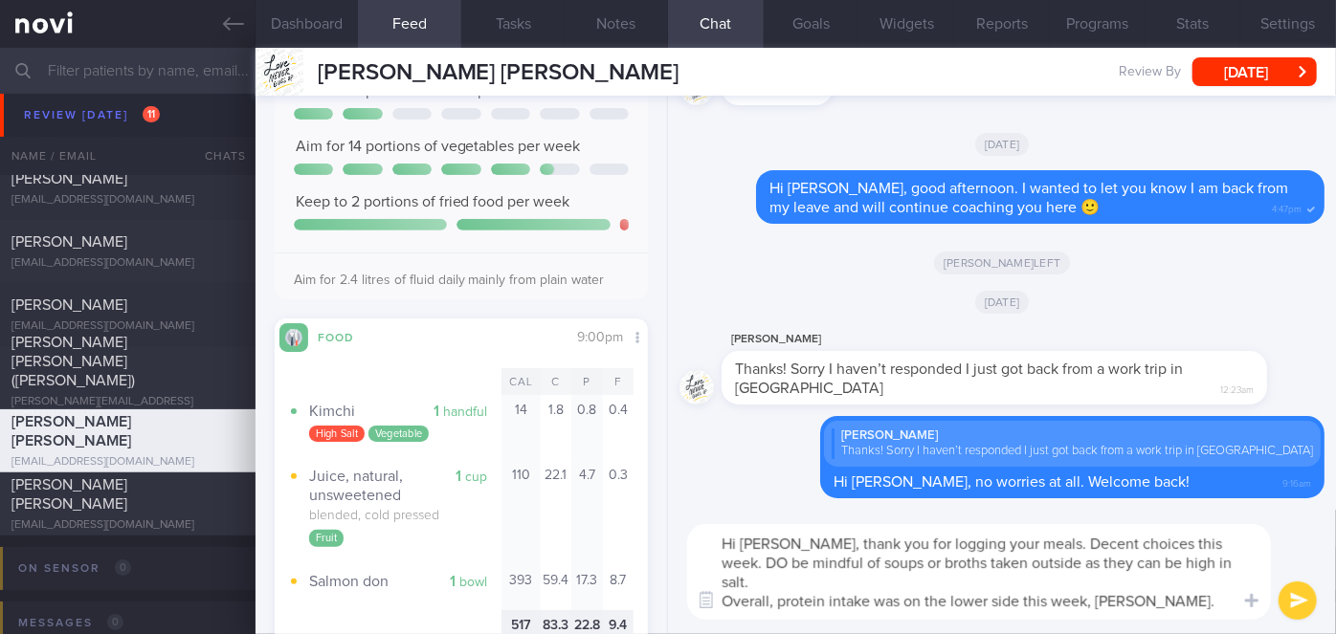
scroll to position [0, 0]
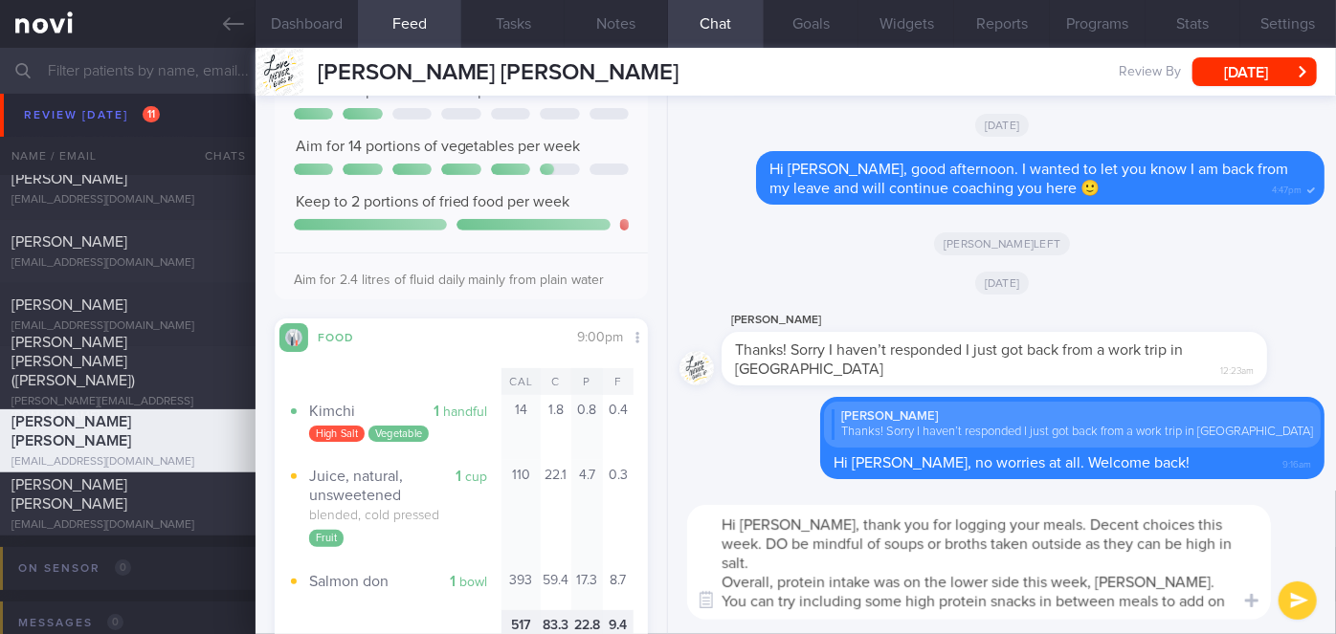
click at [1230, 522] on textarea "Hi [PERSON_NAME], thank you for logging your meals. Decent choices this week. D…" at bounding box center [979, 562] width 584 height 115
click at [1199, 546] on textarea "Hi [PERSON_NAME], thank you for logging your meals. Decent choices this week. D…" at bounding box center [979, 562] width 584 height 115
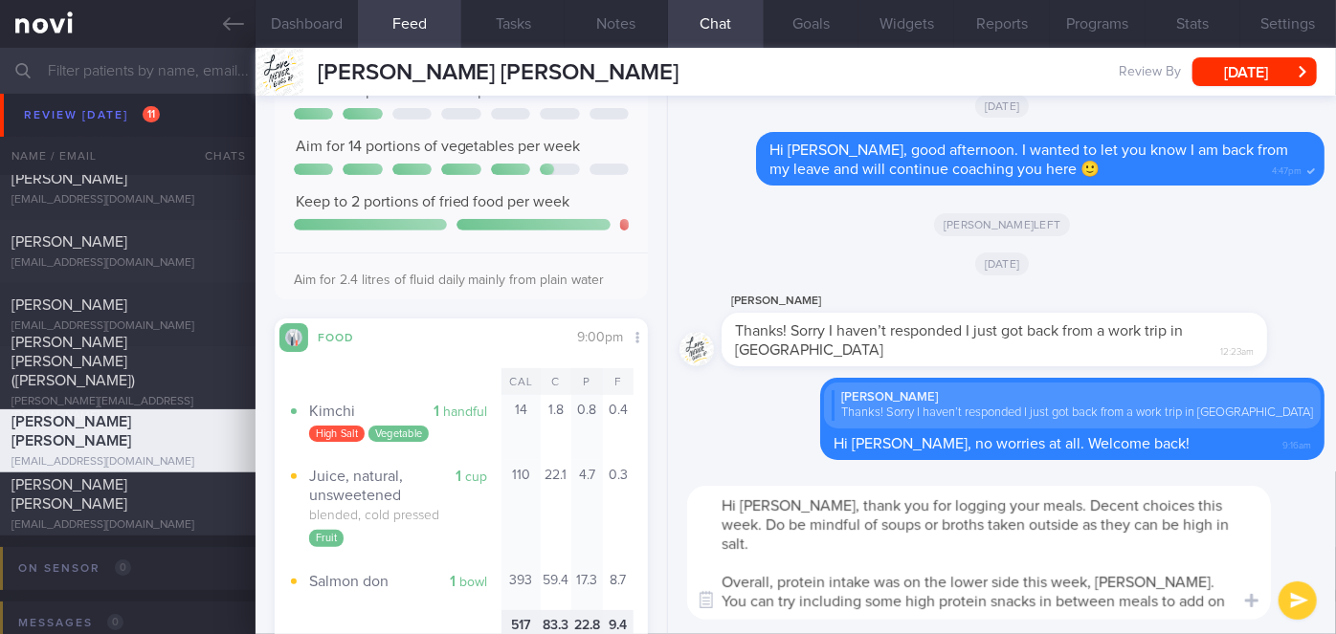
click at [1047, 564] on textarea "Hi [PERSON_NAME], thank you for logging your meals. Decent choices this week. D…" at bounding box center [979, 553] width 584 height 134
type textarea "Hi [PERSON_NAME], thank you for logging your meals. Decent choices this week. D…"
click at [1288, 602] on button "submit" at bounding box center [1297, 601] width 38 height 38
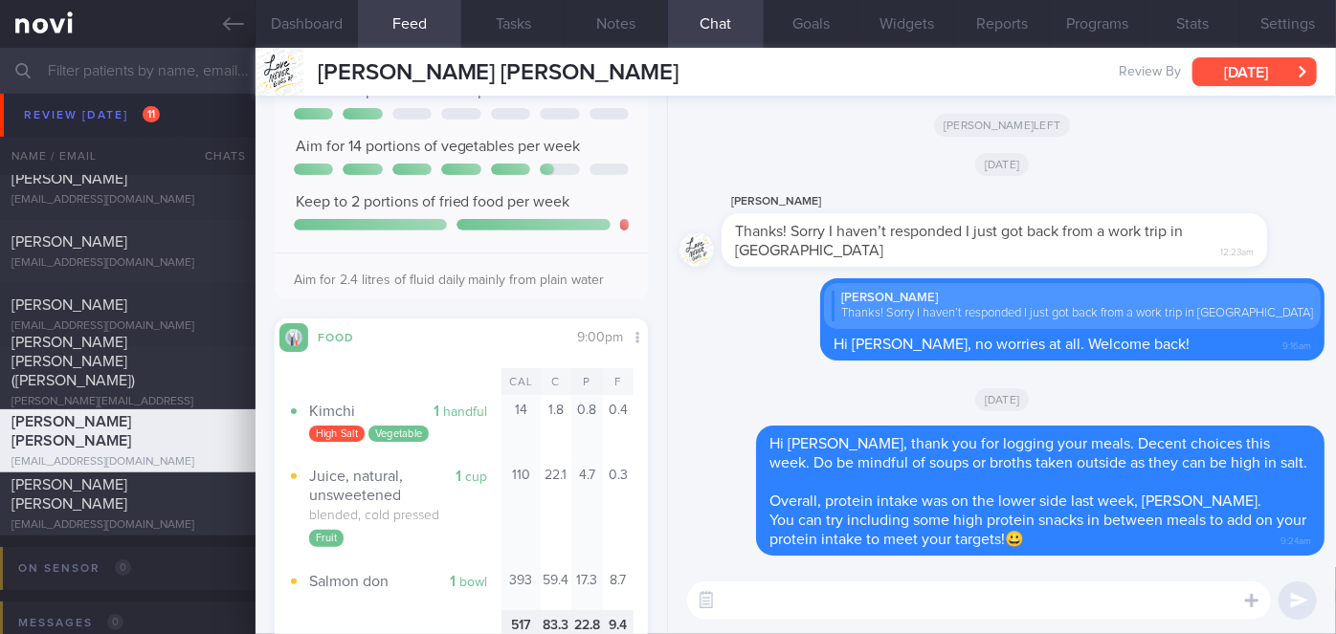
click at [1275, 65] on button "[DATE]" at bounding box center [1254, 71] width 124 height 29
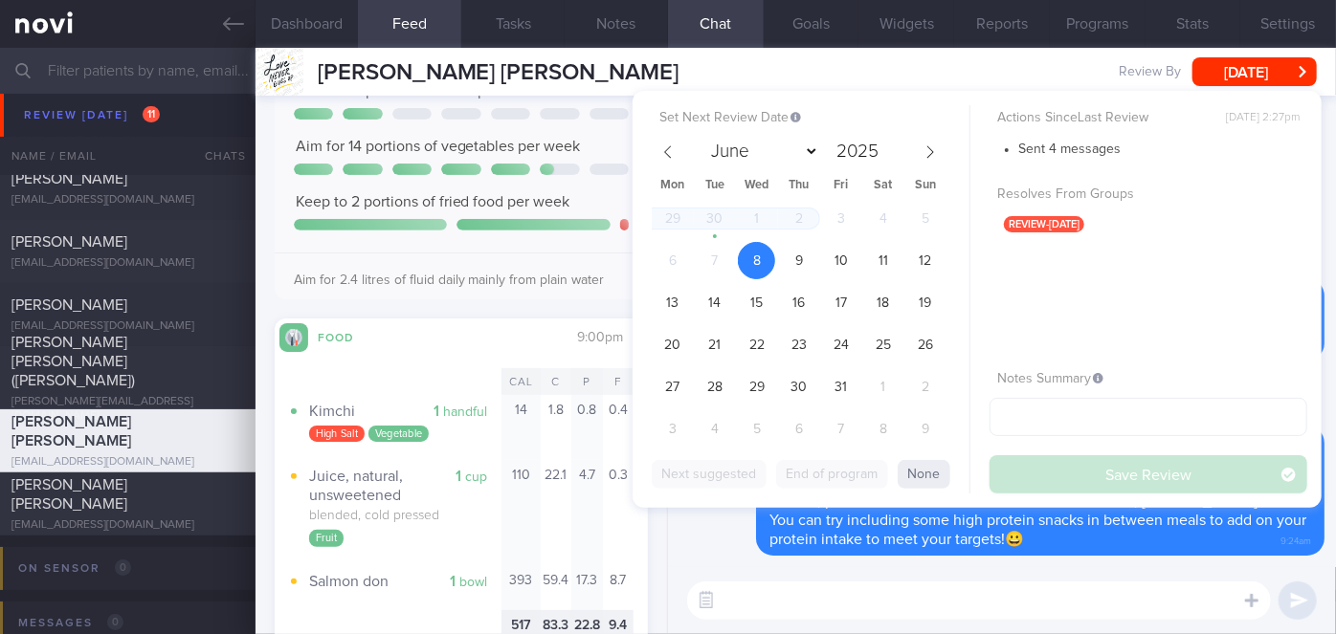
click at [703, 543] on div "Delete Hi [PERSON_NAME], thank you for logging your meals. Decent choices this …" at bounding box center [1001, 491] width 645 height 130
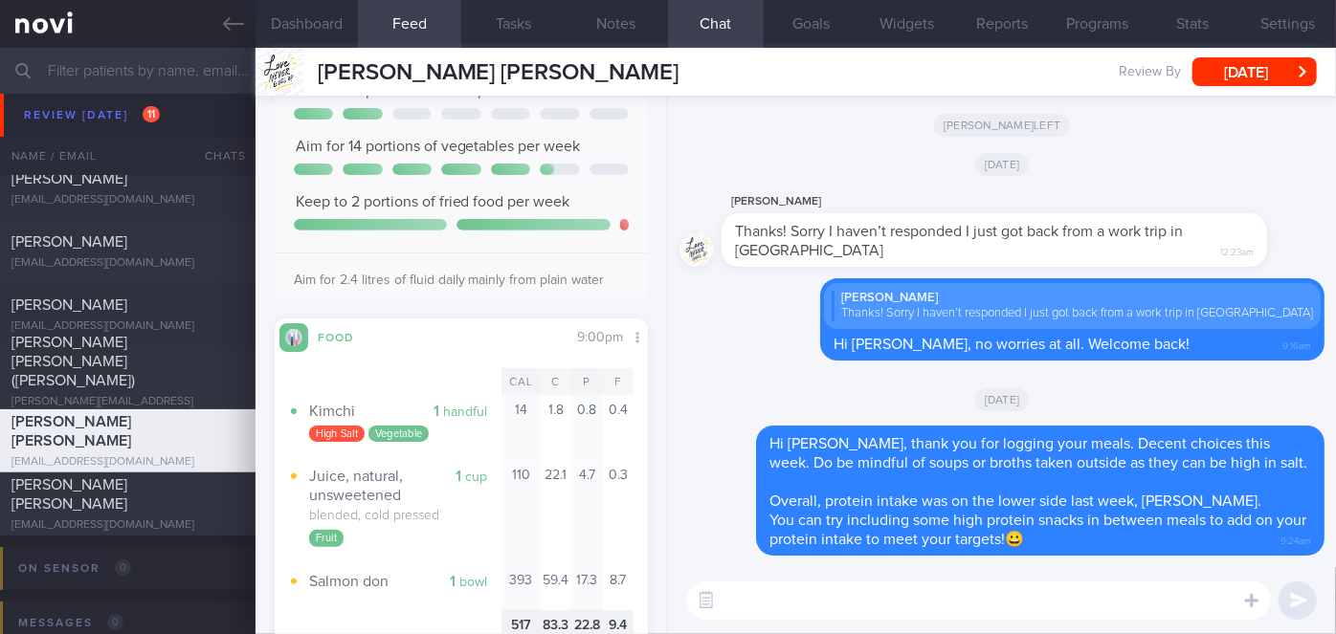
click at [760, 594] on textarea at bounding box center [979, 601] width 584 height 38
type textarea "Let me know if you need any help!"
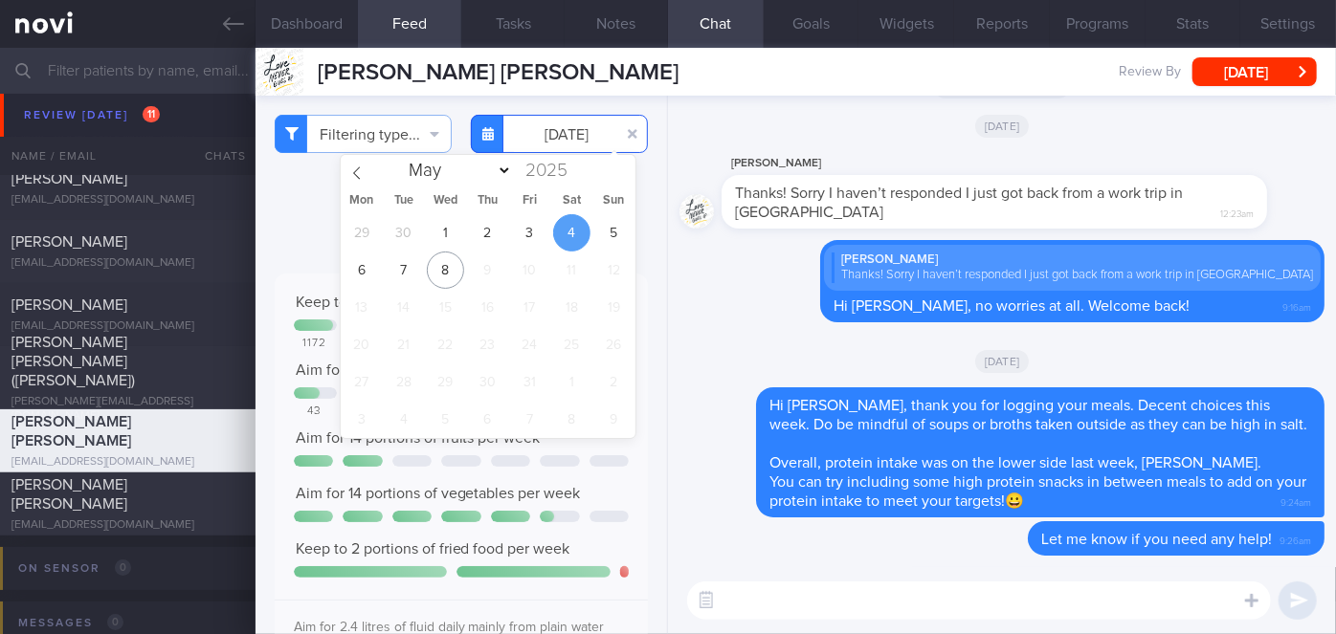
click at [548, 129] on input "[DATE]" at bounding box center [559, 134] width 177 height 38
click at [365, 271] on span "6" at bounding box center [361, 270] width 37 height 37
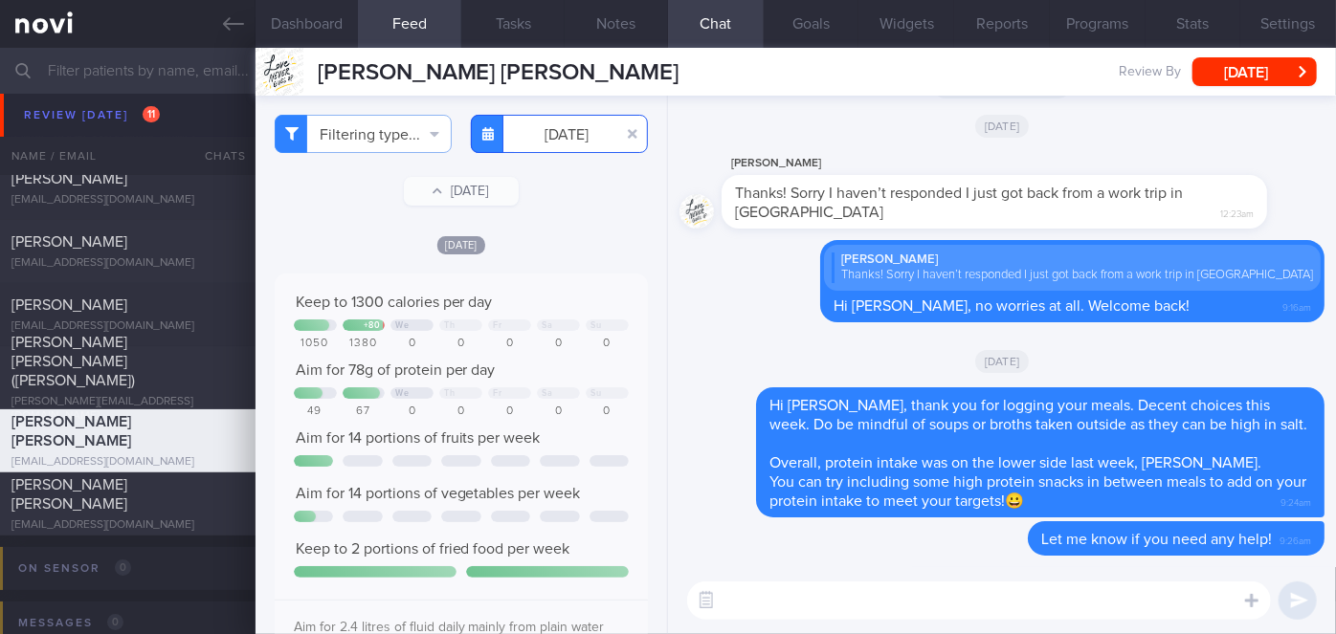
click at [533, 143] on input "[DATE]" at bounding box center [559, 134] width 177 height 38
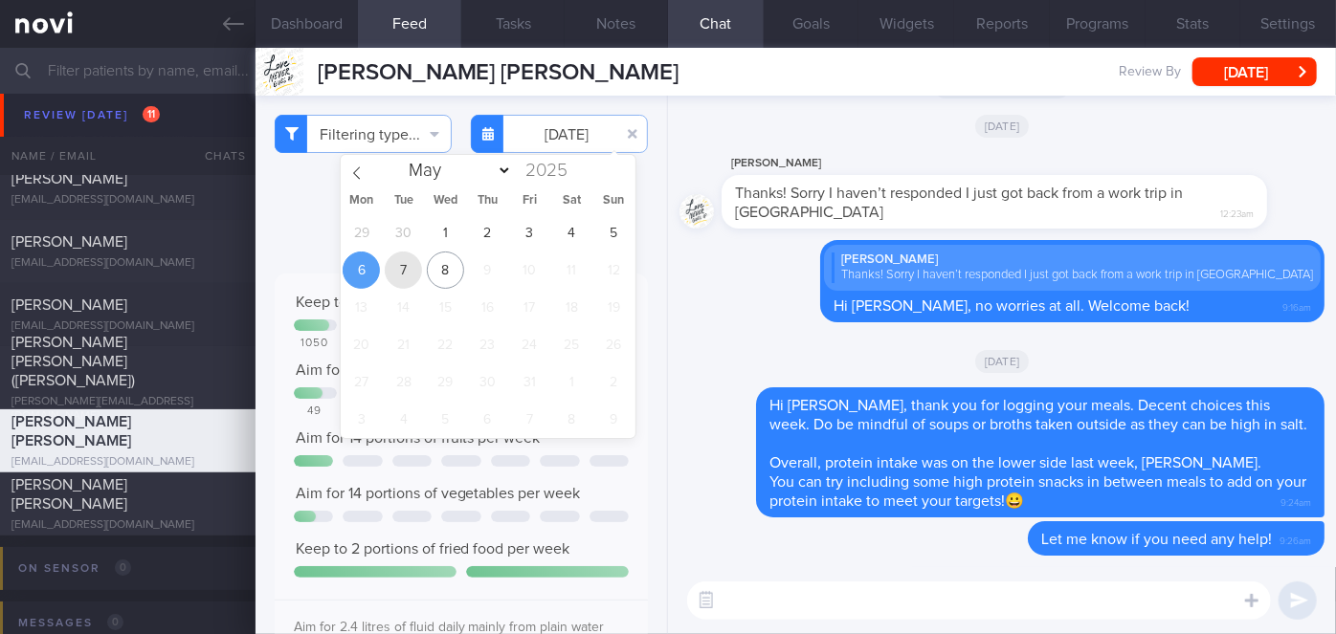
click at [403, 273] on span "7" at bounding box center [403, 270] width 37 height 37
type input "[DATE]"
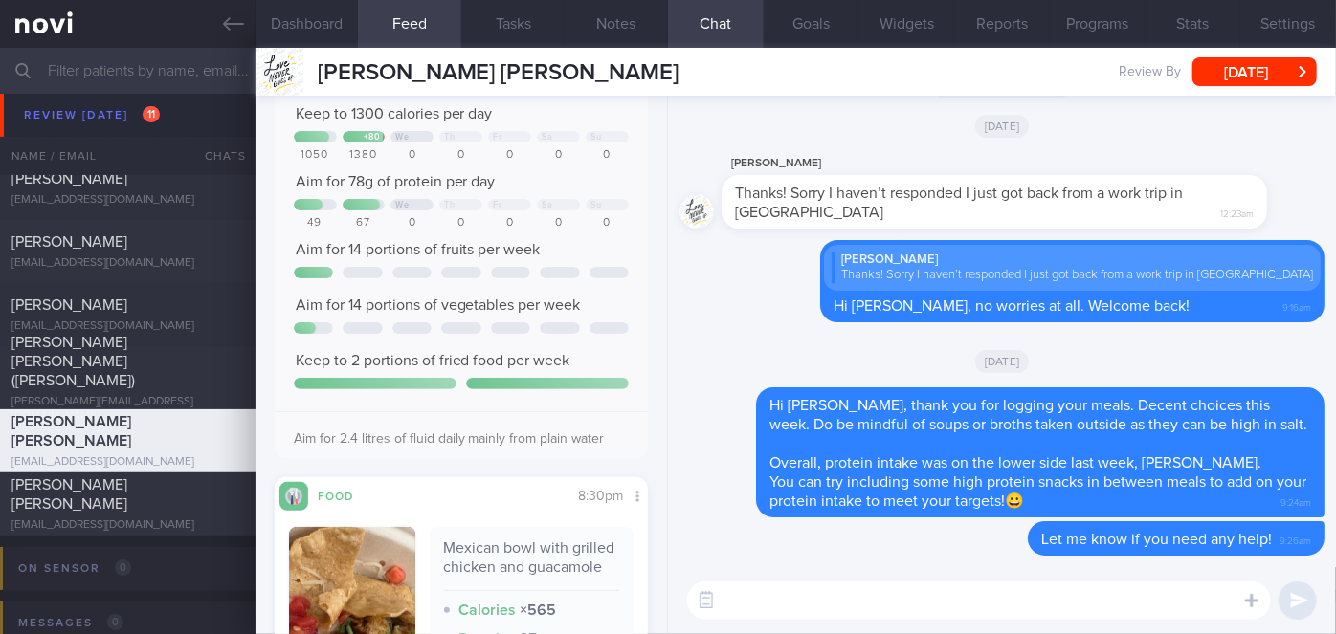
scroll to position [70, 0]
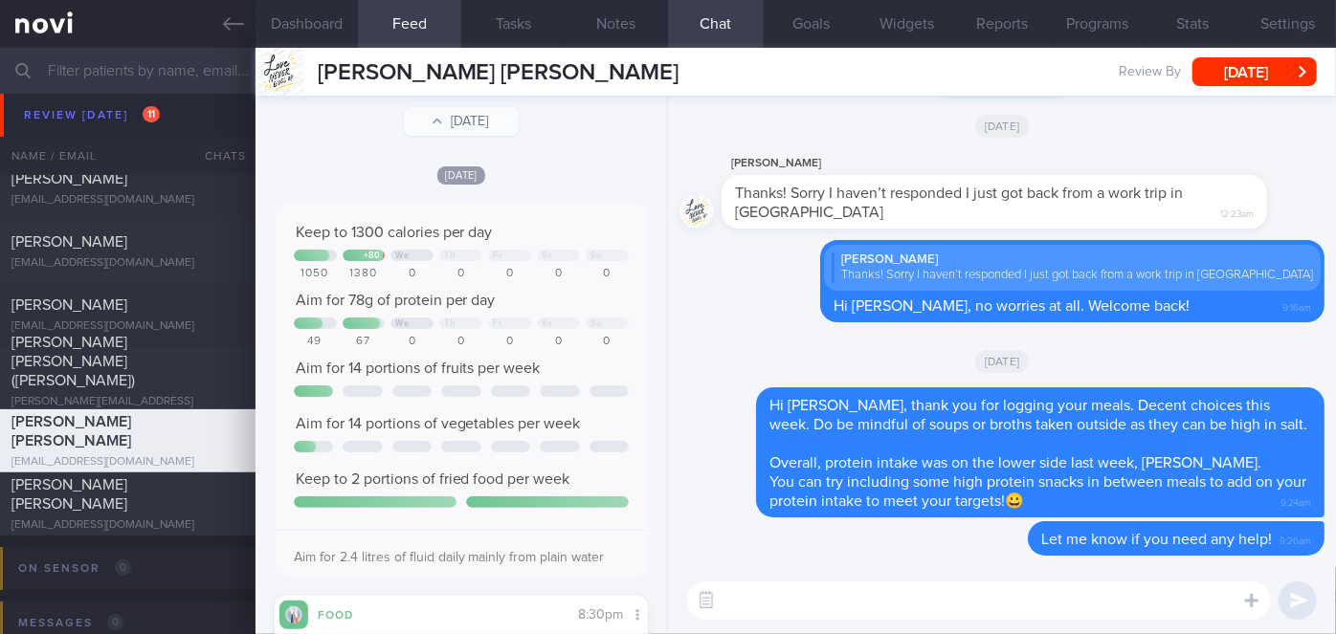
click at [778, 603] on textarea at bounding box center [979, 601] width 584 height 38
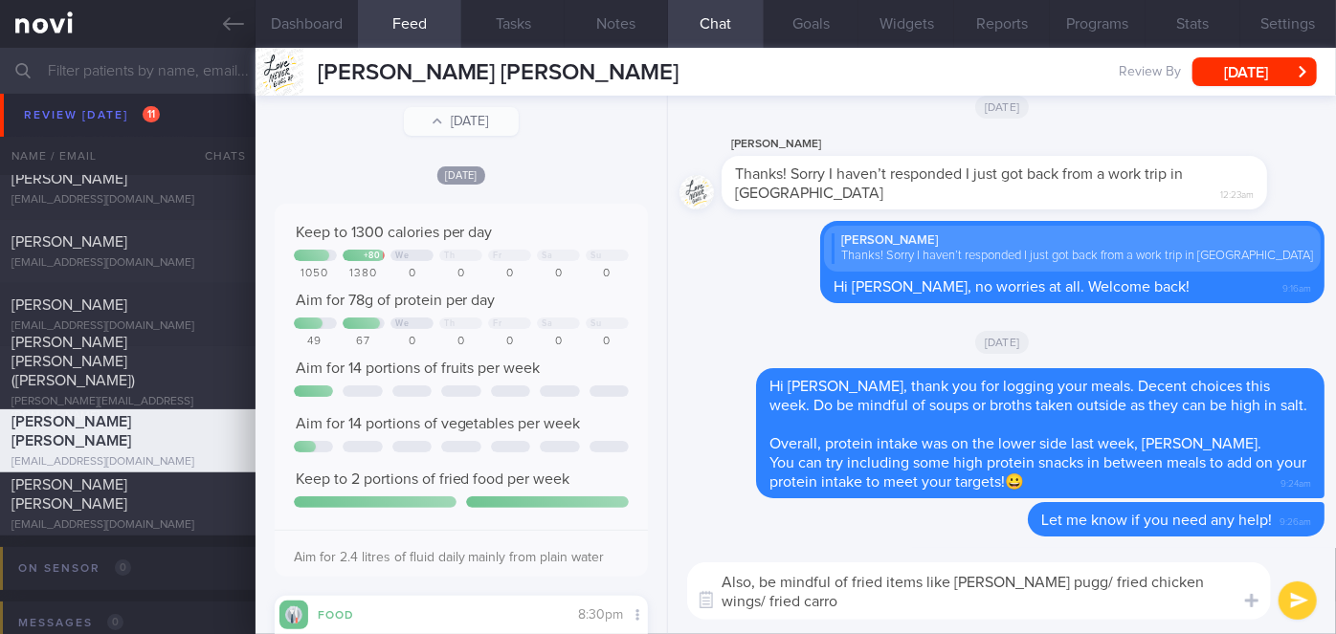
scroll to position [0, 0]
click at [939, 600] on textarea "Also, be mindful of fried items like [PERSON_NAME] pugg/ fried chicken wings/ f…" at bounding box center [979, 591] width 584 height 57
click at [1023, 587] on textarea "Also, be mindful of fried items like [PERSON_NAME] pugg/ fried chicken wings/ f…" at bounding box center [979, 591] width 584 height 57
type textarea "Also, be mindful of fried items like [PERSON_NAME] puff/ fried chicken wings/ f…"
click at [1303, 597] on button "submit" at bounding box center [1297, 601] width 38 height 38
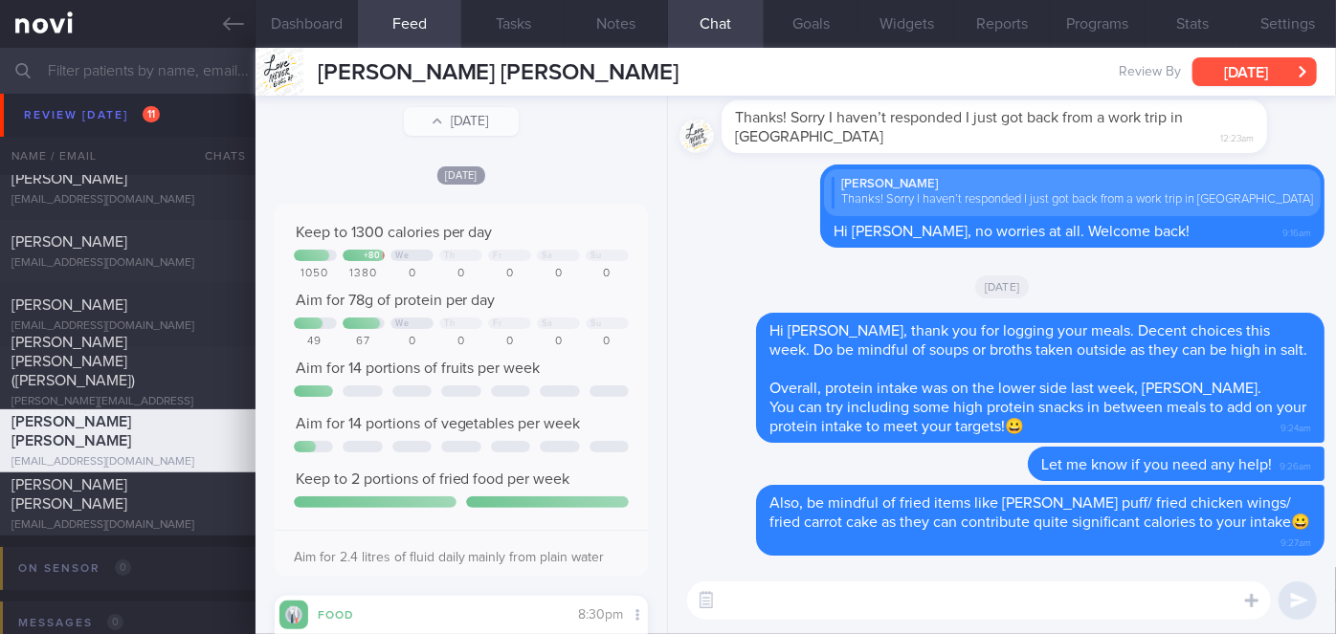
click at [1265, 59] on button "[DATE]" at bounding box center [1254, 71] width 124 height 29
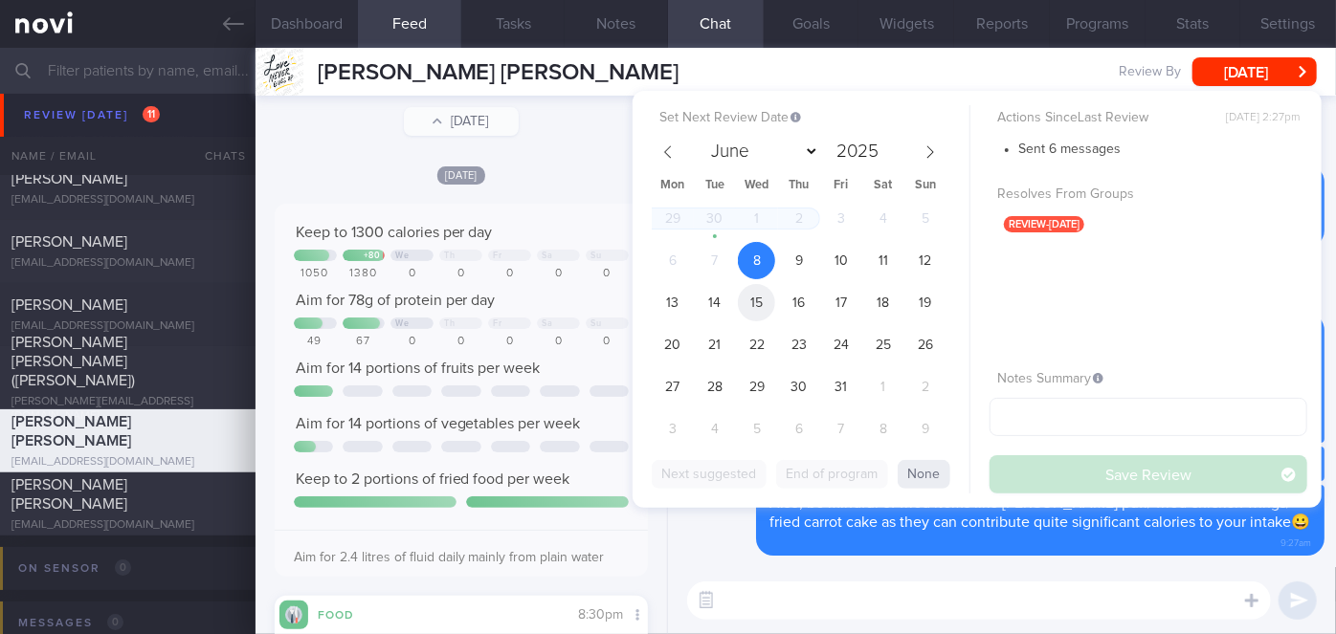
click at [770, 298] on span "15" at bounding box center [756, 302] width 37 height 37
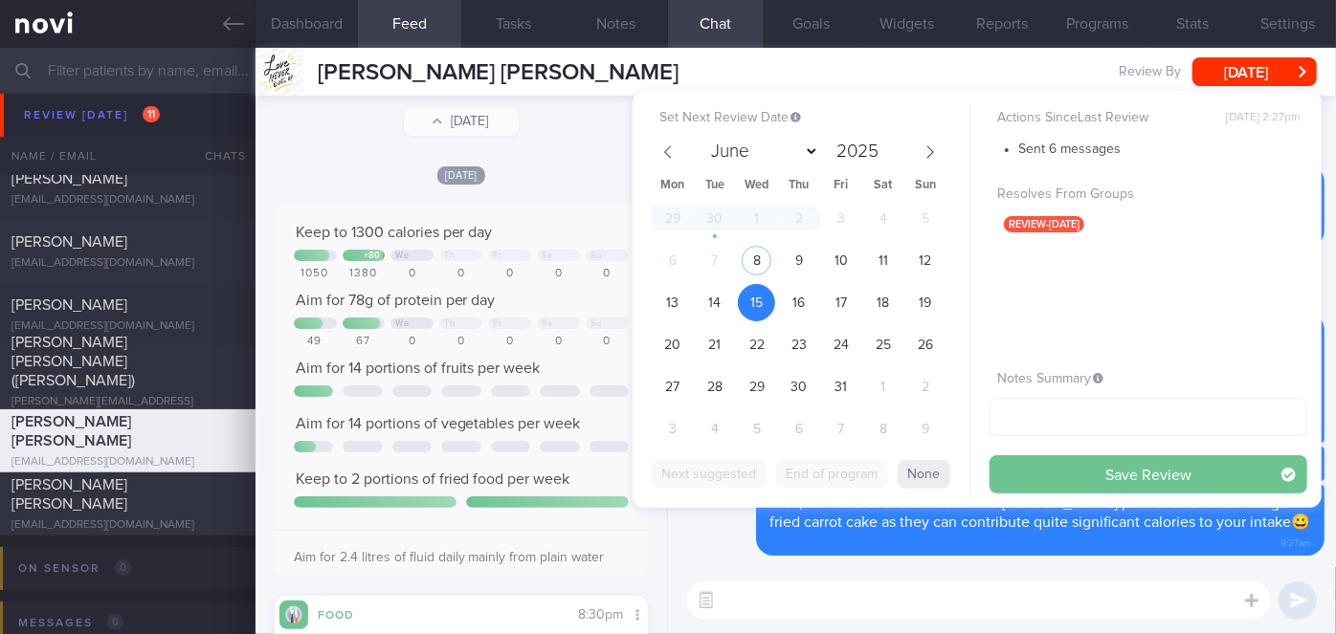
click at [1043, 482] on button "Save Review" at bounding box center [1148, 474] width 318 height 38
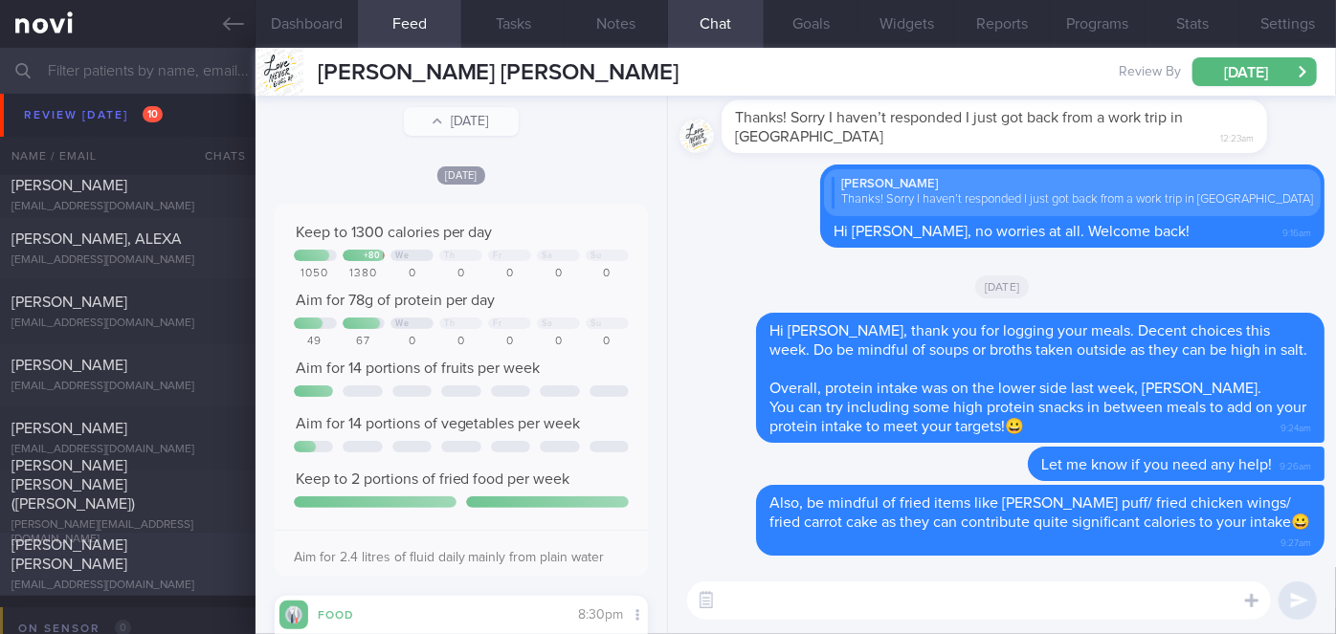
scroll to position [6957, 0]
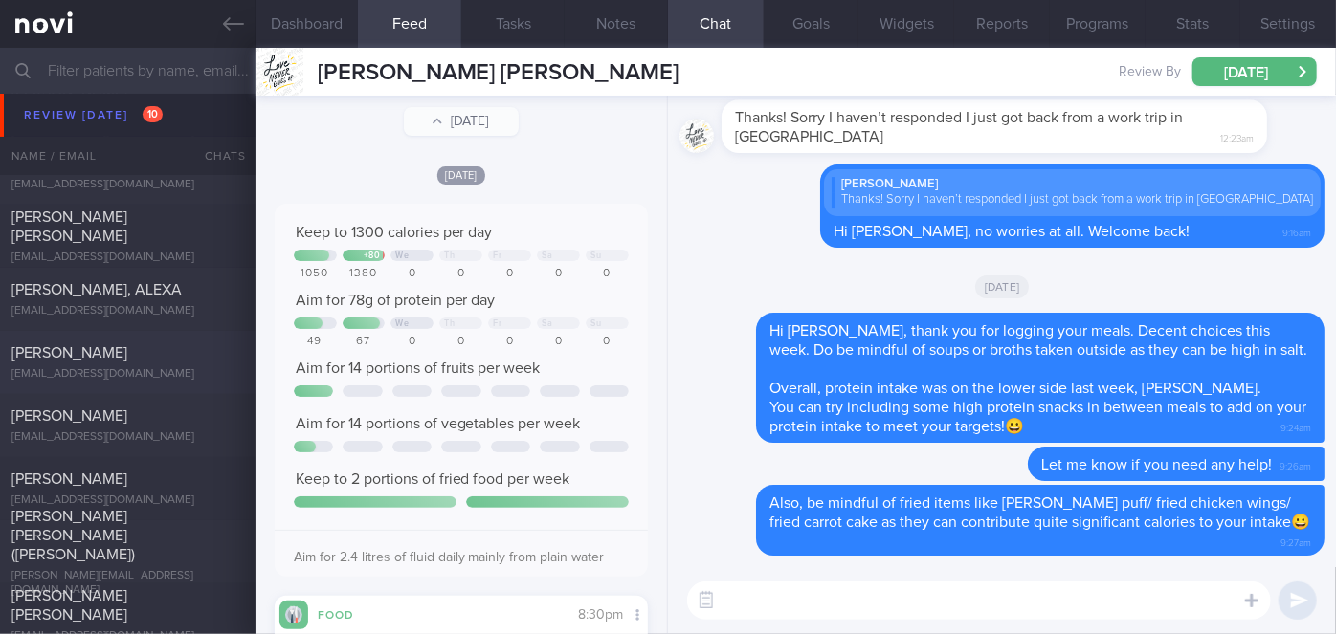
click at [136, 363] on div "[PERSON_NAME] [EMAIL_ADDRESS][DOMAIN_NAME]" at bounding box center [127, 362] width 255 height 38
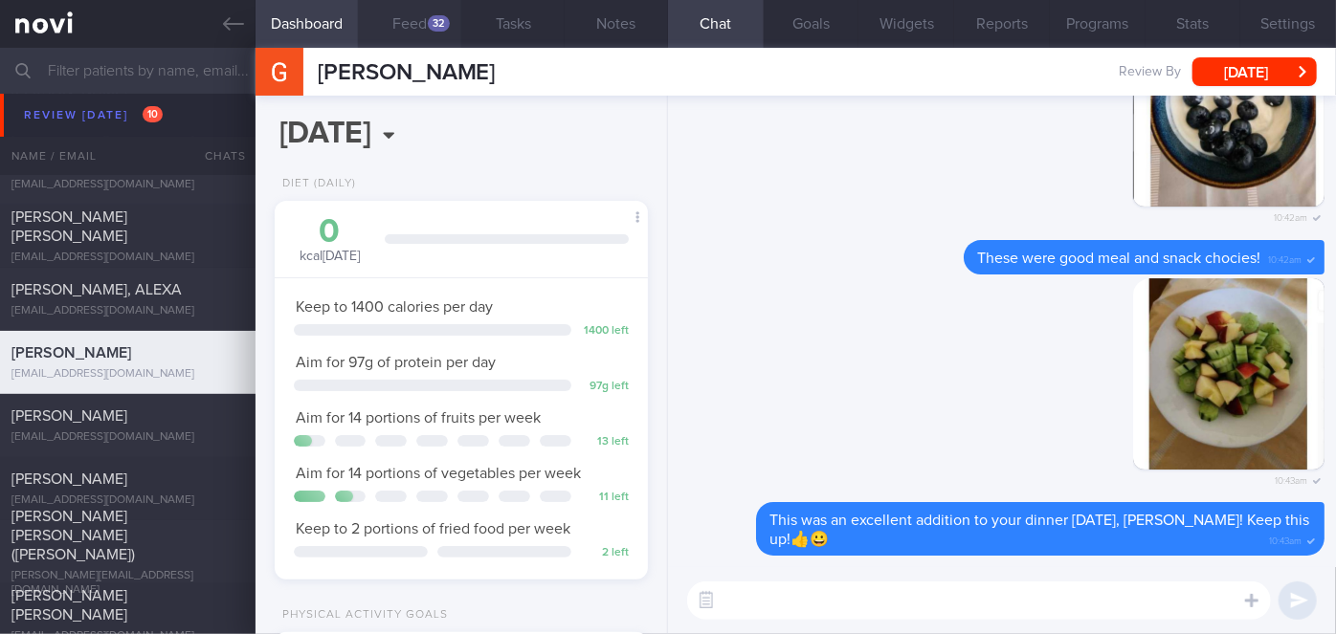
click at [417, 26] on button "Feed 32" at bounding box center [409, 24] width 103 height 48
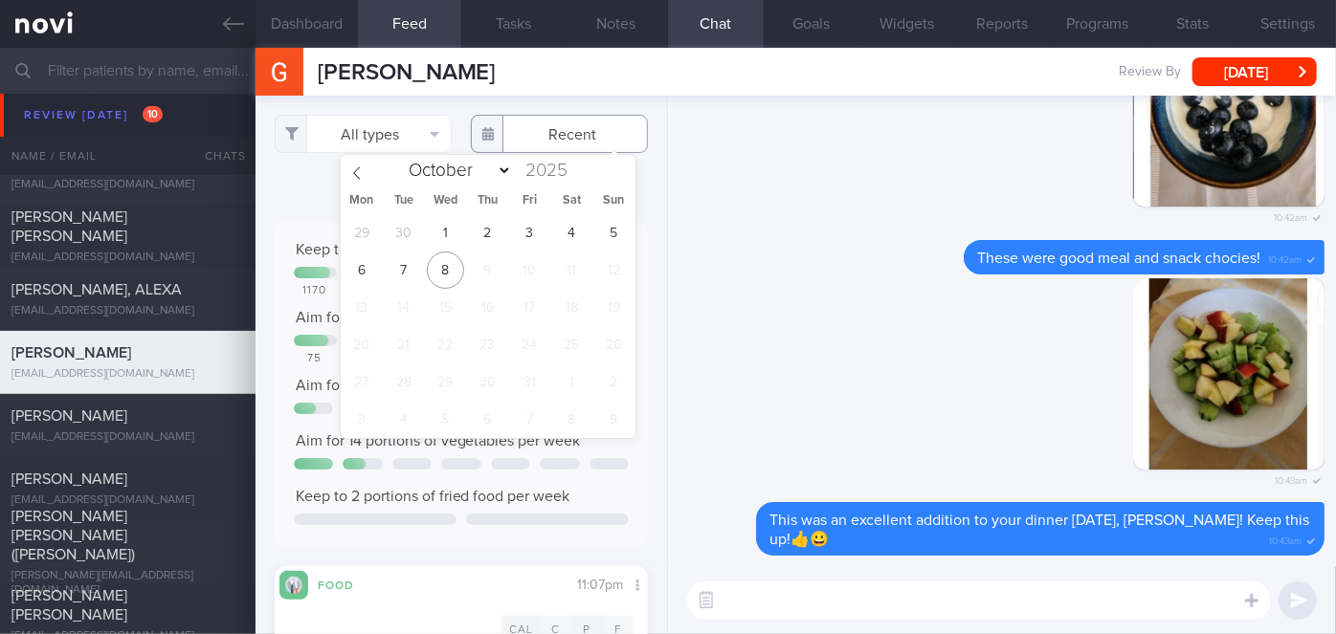
click at [556, 133] on input "text" at bounding box center [559, 134] width 177 height 38
click at [445, 225] on span "1" at bounding box center [445, 232] width 37 height 37
type input "[DATE]"
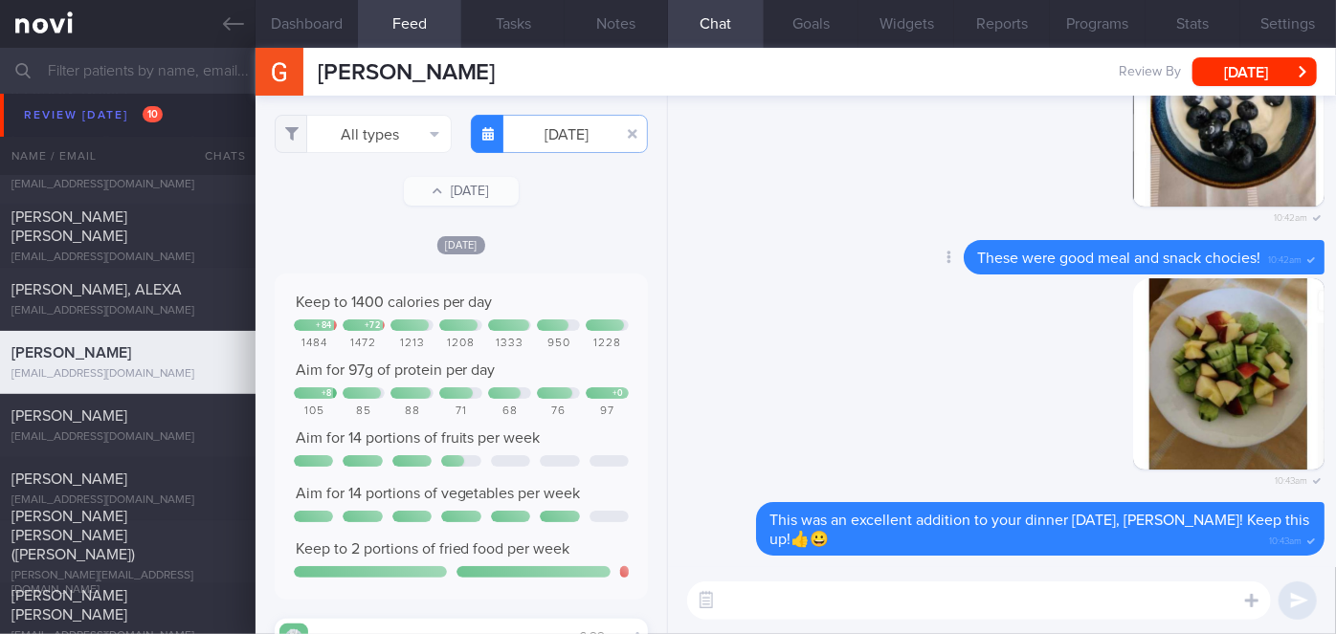
click at [827, 244] on div "Delete These were good meal and snack chocies! 10:42am" at bounding box center [1001, 259] width 645 height 38
